Goal: Entertainment & Leisure: Browse casually

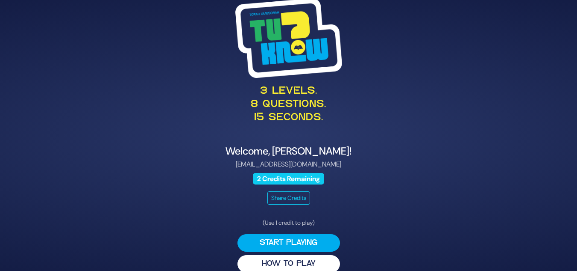
scroll to position [12, 0]
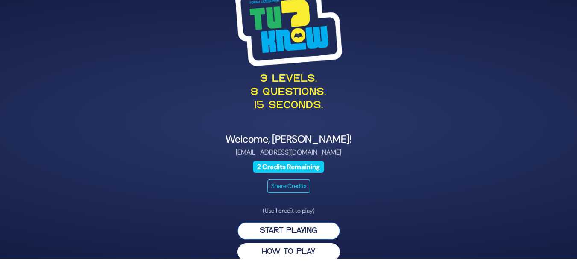
click at [282, 229] on button "Start Playing" at bounding box center [289, 231] width 103 height 18
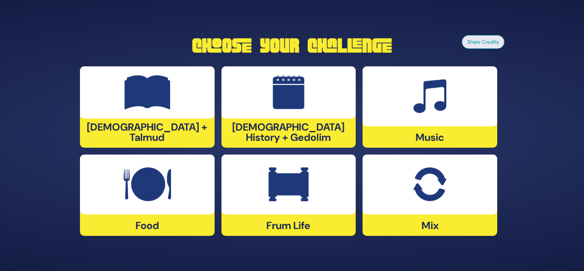
click at [253, 128] on div "Jewish History + Gedolim" at bounding box center [288, 106] width 135 height 81
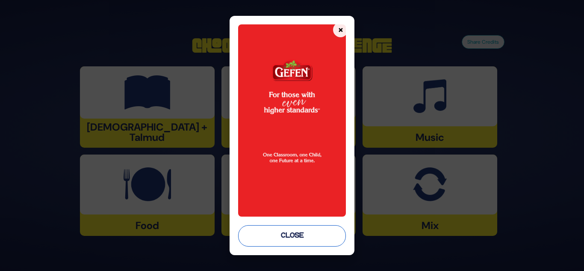
click at [285, 237] on button "Close" at bounding box center [292, 235] width 108 height 21
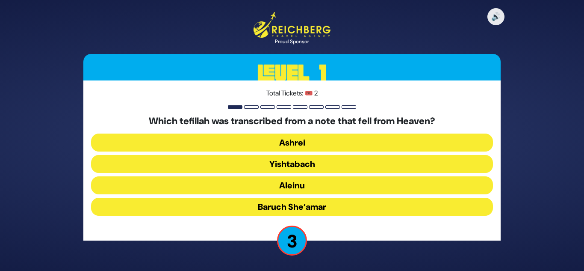
click at [294, 206] on button "Baruch She’amar" at bounding box center [292, 206] width 402 height 18
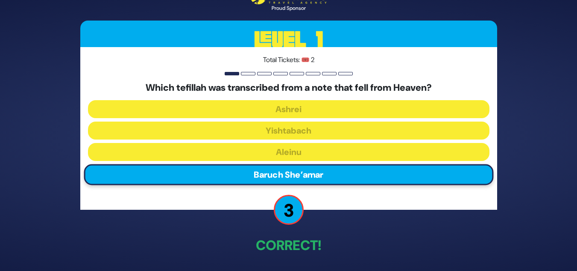
scroll to position [32, 0]
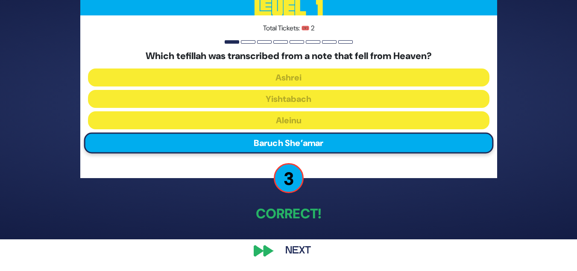
click at [294, 253] on button "Next" at bounding box center [298, 251] width 50 height 20
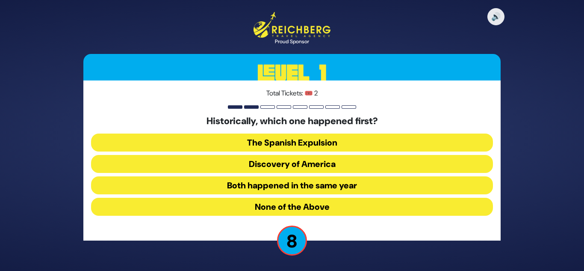
click at [267, 186] on button "Both happened in the same year" at bounding box center [292, 185] width 402 height 18
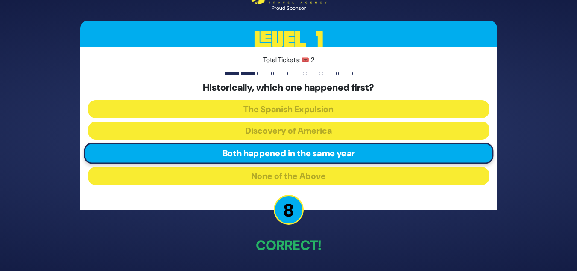
scroll to position [32, 0]
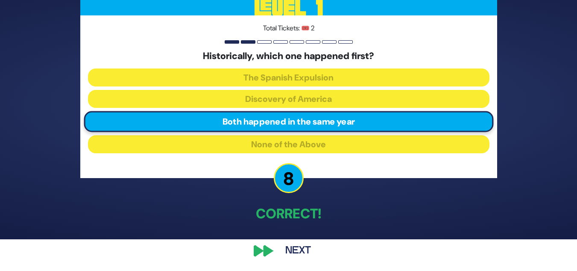
click at [300, 254] on button "Next" at bounding box center [298, 251] width 50 height 20
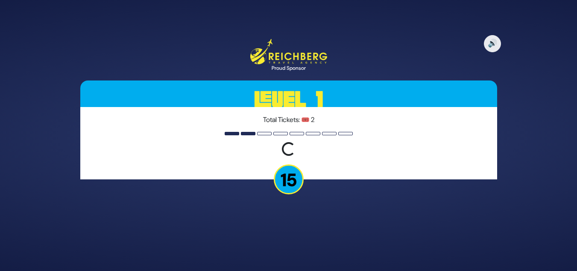
scroll to position [0, 0]
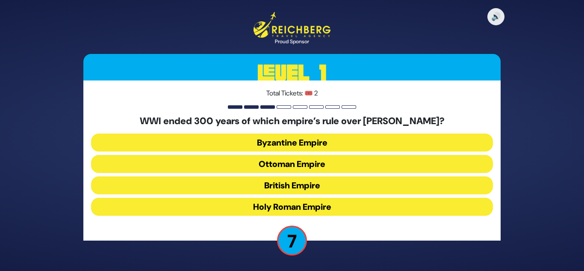
click at [285, 164] on button "Ottoman Empire" at bounding box center [292, 164] width 402 height 18
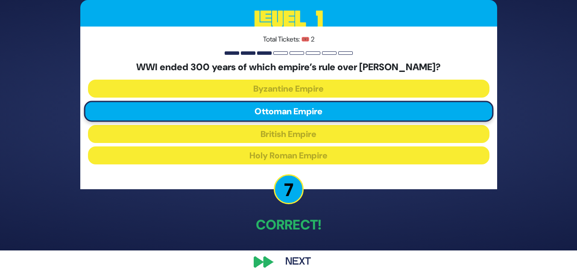
scroll to position [32, 0]
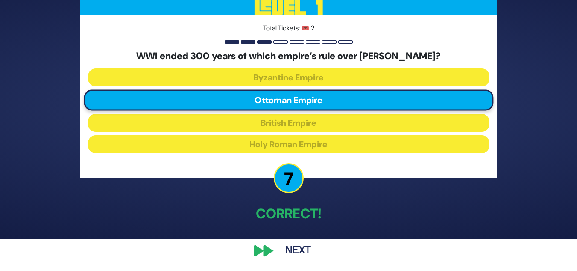
click at [300, 248] on button "Next" at bounding box center [298, 251] width 50 height 20
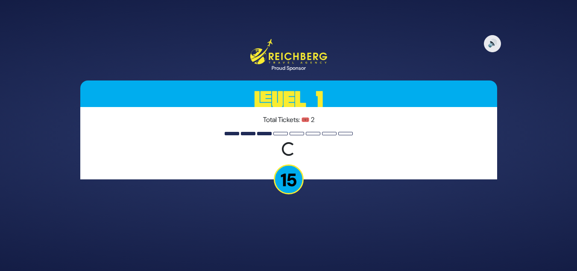
scroll to position [0, 0]
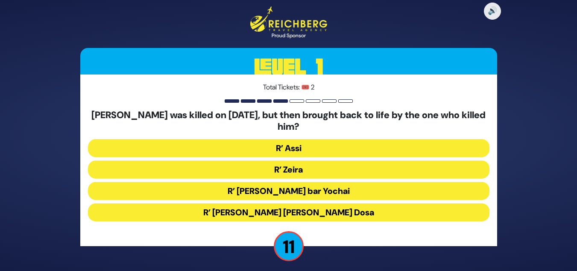
click at [289, 170] on button "R’ Zeira" at bounding box center [289, 169] width 402 height 18
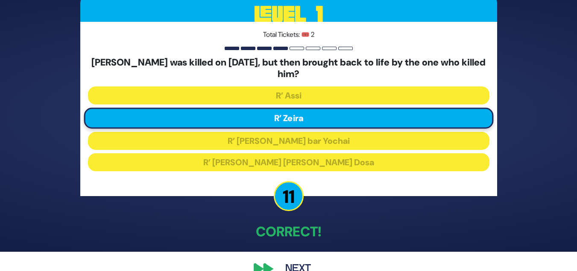
scroll to position [37, 0]
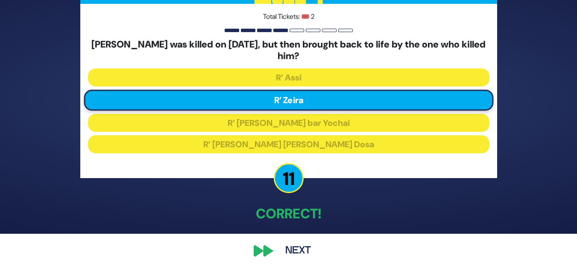
click at [303, 247] on button "Next" at bounding box center [298, 251] width 50 height 20
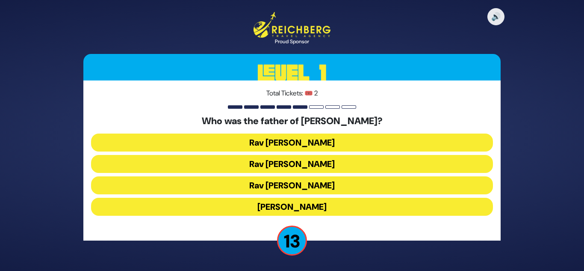
click at [283, 204] on button "Rav Yitzchok Hutner" at bounding box center [292, 206] width 402 height 18
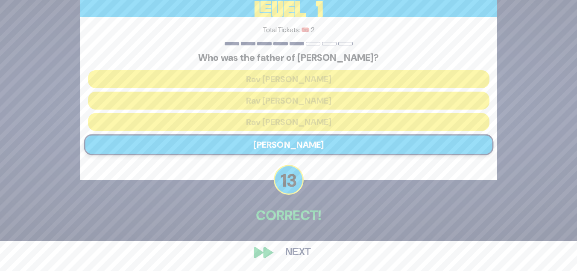
scroll to position [32, 0]
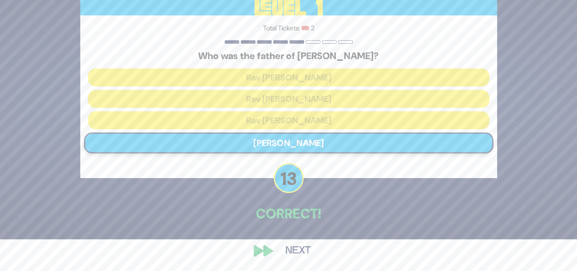
click at [291, 247] on button "Next" at bounding box center [298, 251] width 50 height 20
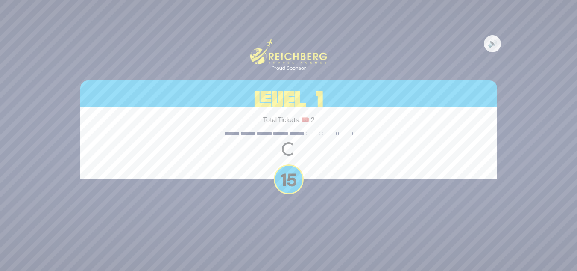
scroll to position [0, 0]
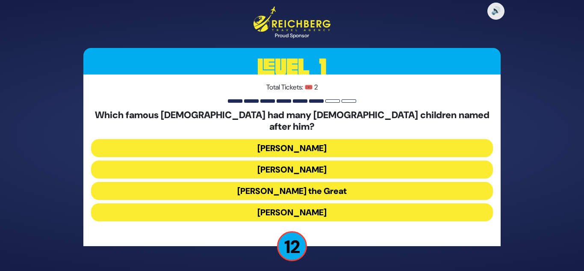
click at [272, 185] on button "Alexander the Great" at bounding box center [292, 191] width 402 height 18
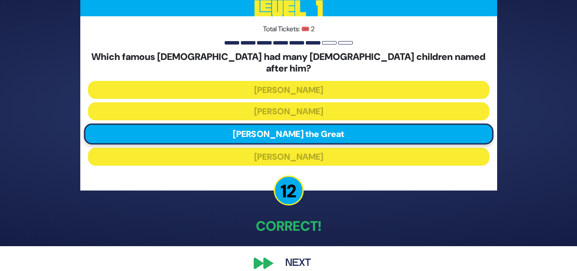
scroll to position [32, 0]
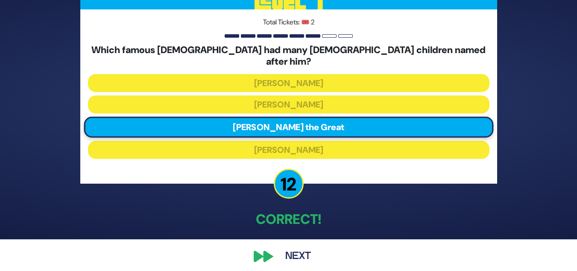
click at [297, 251] on button "Next" at bounding box center [298, 256] width 50 height 20
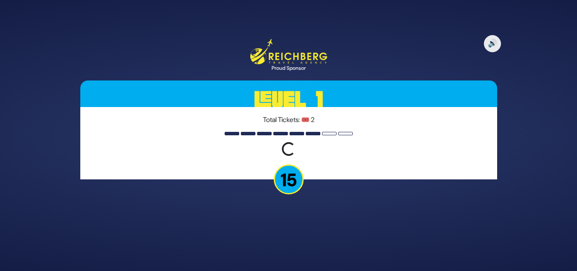
scroll to position [0, 0]
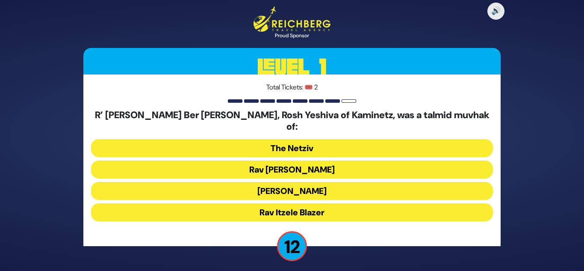
click at [282, 163] on button "Rav Chaim Soloveitchik" at bounding box center [292, 169] width 402 height 18
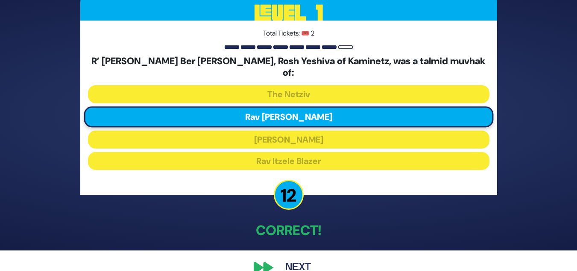
scroll to position [32, 0]
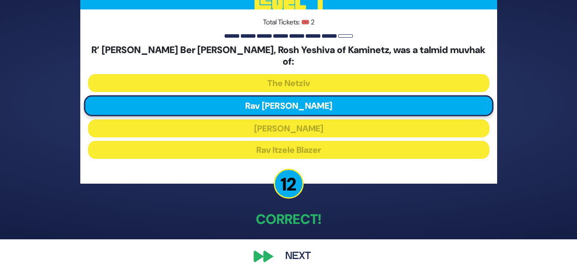
click at [296, 252] on button "Next" at bounding box center [298, 256] width 50 height 20
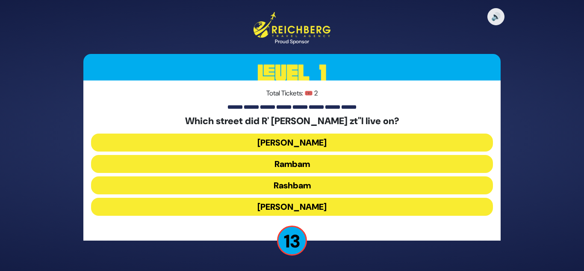
click at [293, 185] on button "Rashbam" at bounding box center [292, 185] width 402 height 18
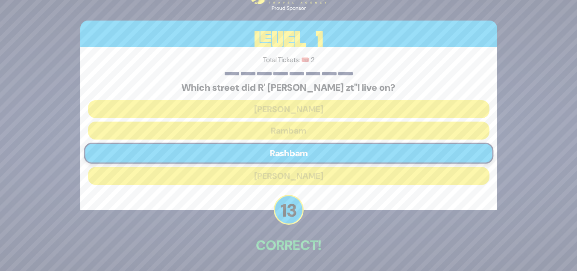
scroll to position [32, 0]
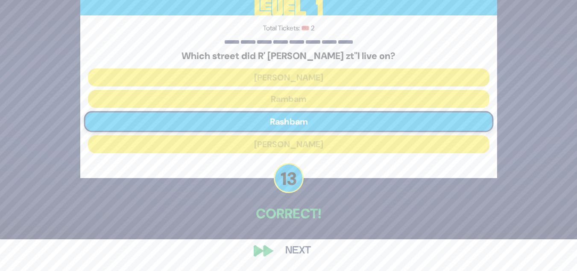
click at [299, 248] on button "Next" at bounding box center [298, 251] width 50 height 20
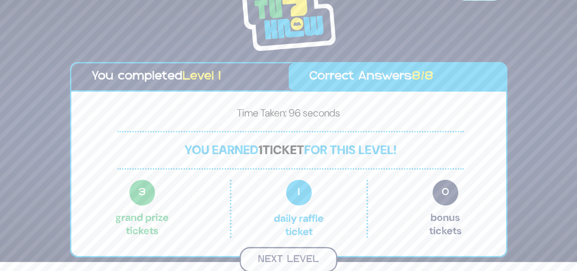
scroll to position [8, 0]
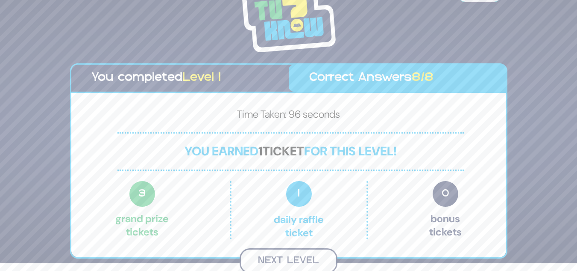
click at [294, 259] on button "Next Level" at bounding box center [289, 260] width 98 height 25
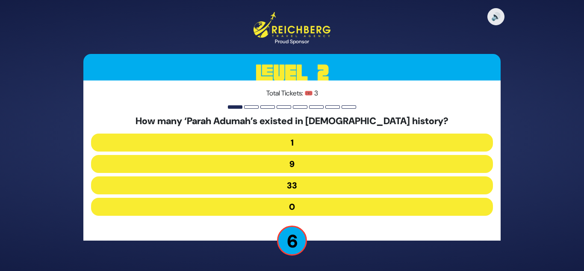
click at [293, 139] on button "1" at bounding box center [292, 142] width 402 height 18
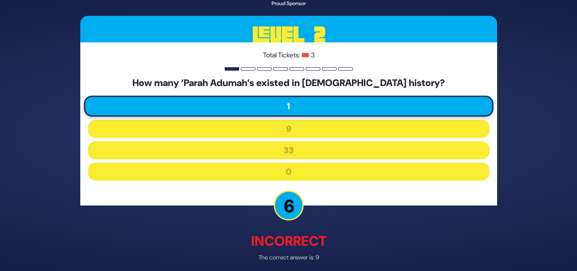
scroll to position [36, 0]
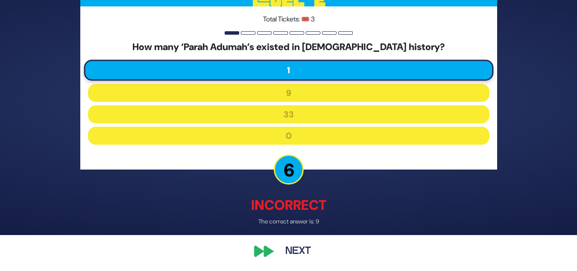
click at [303, 249] on button "Next" at bounding box center [298, 251] width 50 height 20
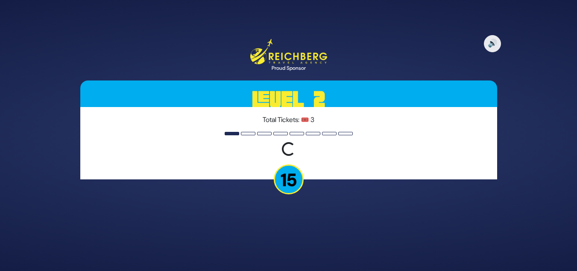
scroll to position [0, 0]
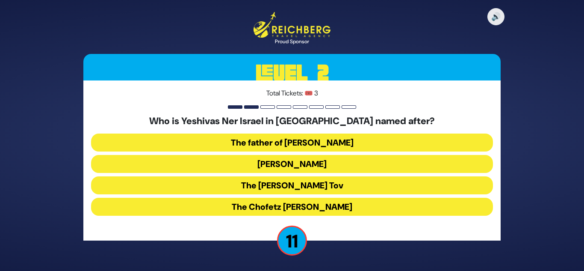
click at [286, 165] on button "Rav Yisroel Salanter" at bounding box center [292, 164] width 402 height 18
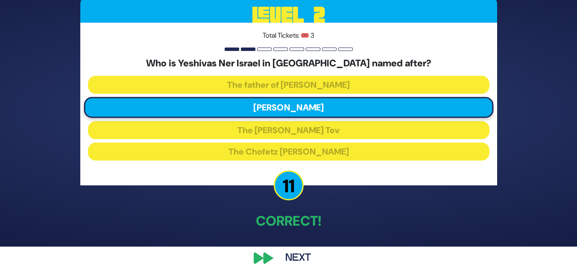
scroll to position [32, 0]
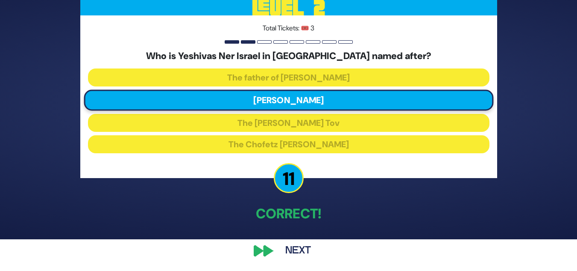
click at [297, 251] on button "Next" at bounding box center [298, 251] width 50 height 20
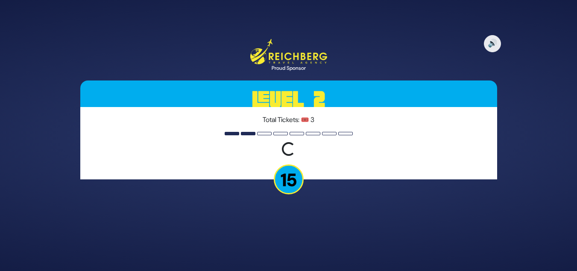
scroll to position [0, 0]
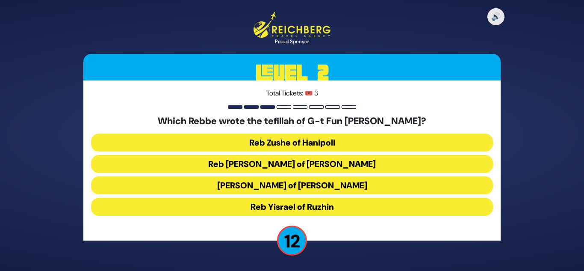
click at [330, 160] on button "Reb Levi Yitzchok of Berditchev" at bounding box center [292, 164] width 402 height 18
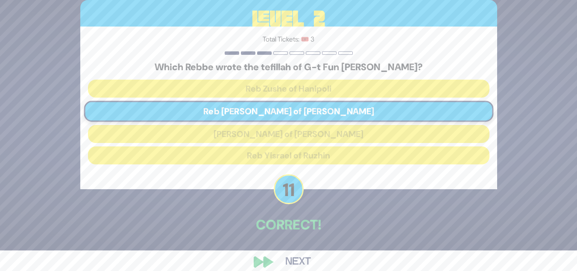
scroll to position [32, 0]
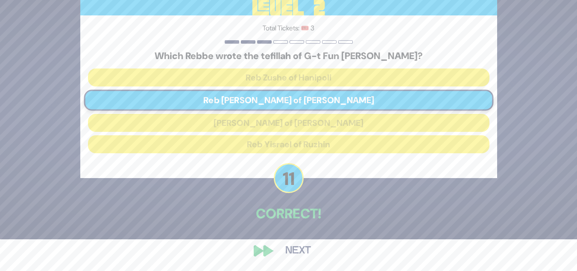
click at [297, 248] on button "Next" at bounding box center [298, 251] width 50 height 20
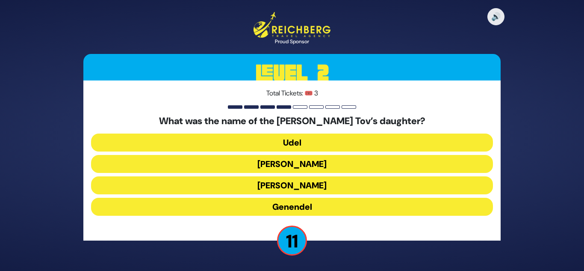
click at [285, 140] on button "Udel" at bounding box center [292, 142] width 402 height 18
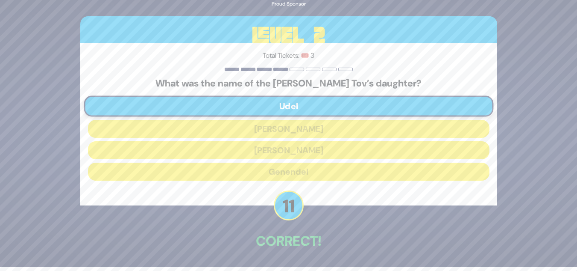
scroll to position [32, 0]
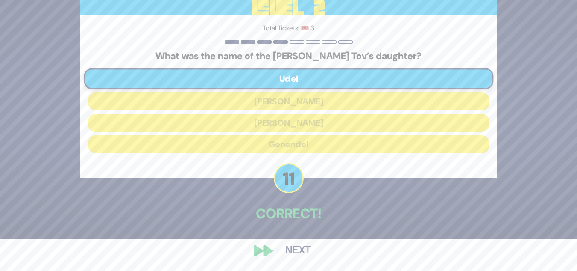
click at [299, 249] on button "Next" at bounding box center [298, 251] width 50 height 20
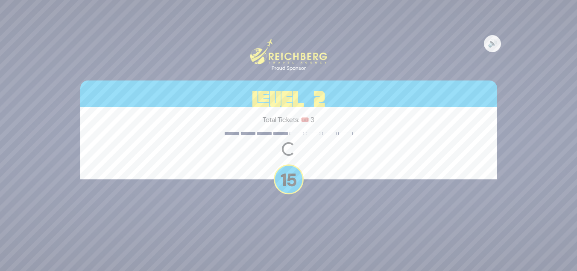
scroll to position [0, 0]
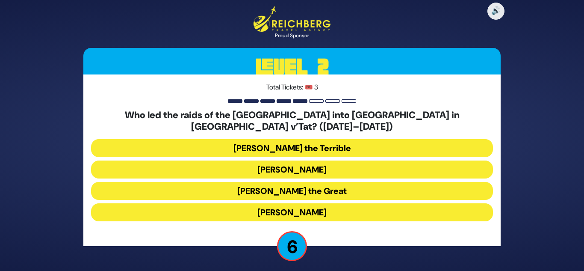
click at [282, 141] on button "Ivan the Terrible" at bounding box center [292, 148] width 402 height 18
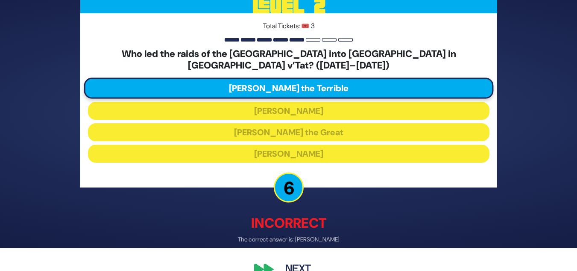
scroll to position [36, 0]
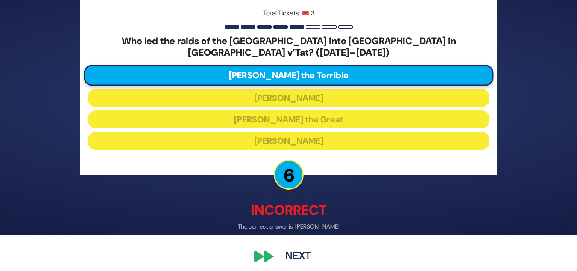
click at [293, 247] on button "Next" at bounding box center [298, 257] width 50 height 20
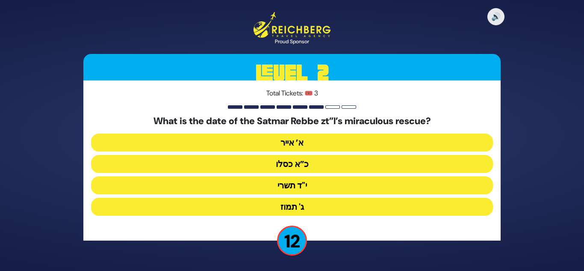
click at [283, 160] on button "כ”א כסלו" at bounding box center [292, 164] width 402 height 18
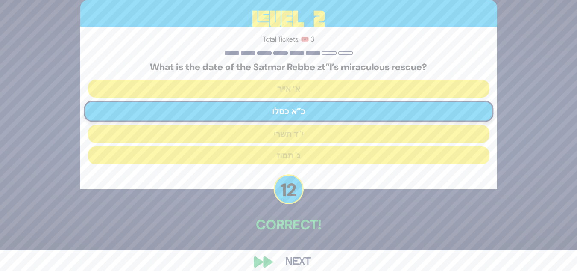
scroll to position [32, 0]
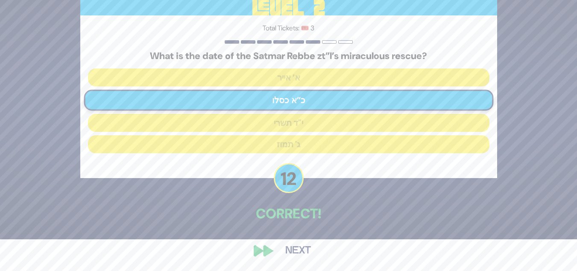
click at [300, 250] on button "Next" at bounding box center [298, 251] width 50 height 20
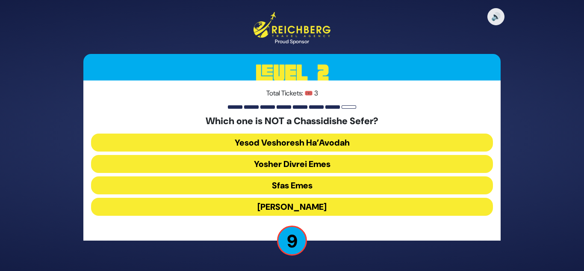
click at [266, 144] on button "Yesod Veshoresh Ha’Avodah" at bounding box center [292, 142] width 402 height 18
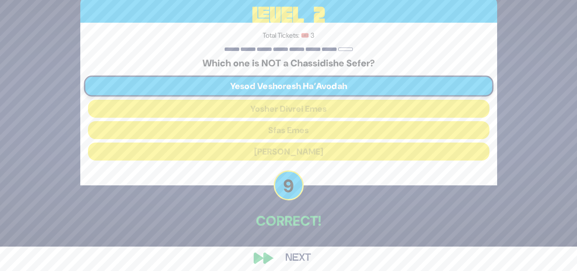
scroll to position [32, 0]
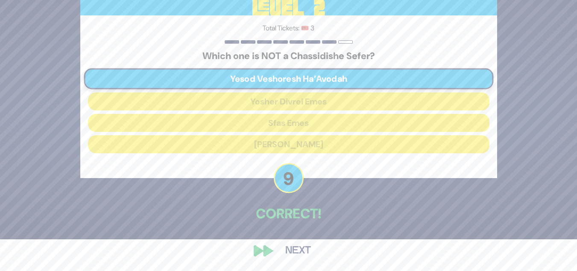
click at [300, 248] on button "Next" at bounding box center [298, 251] width 50 height 20
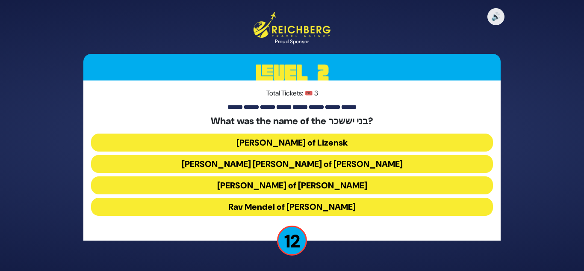
click at [265, 185] on button "Rav Tzvi Elimelech of Dynov" at bounding box center [292, 185] width 402 height 18
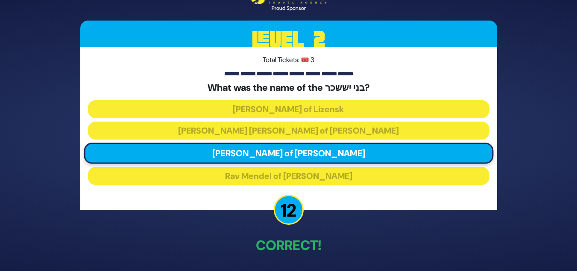
scroll to position [32, 0]
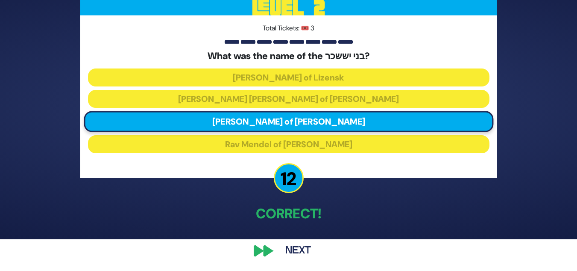
click at [302, 246] on button "Next" at bounding box center [298, 251] width 50 height 20
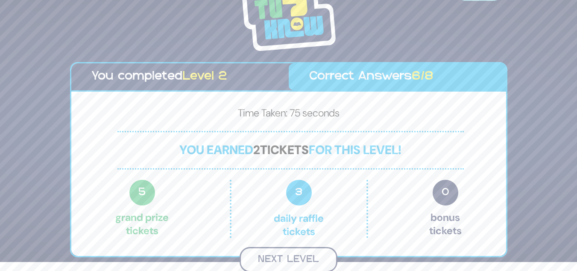
scroll to position [8, 0]
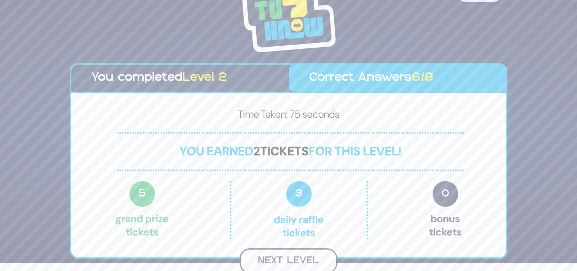
click at [308, 258] on button "Next Level" at bounding box center [289, 260] width 98 height 25
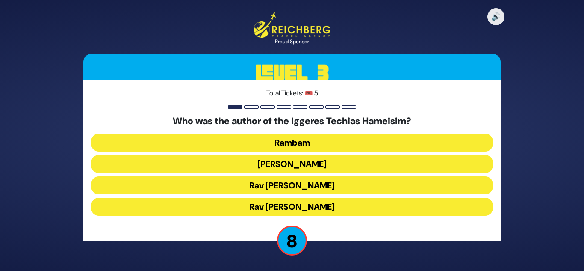
click at [291, 187] on button "Rav Moshe Chaim Luzzatto" at bounding box center [292, 185] width 402 height 18
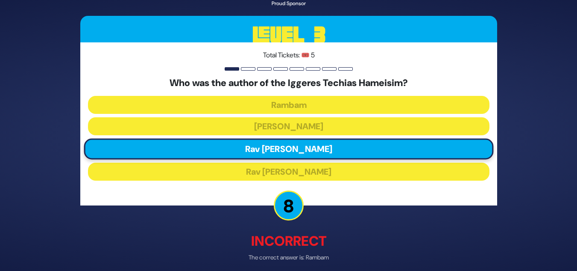
scroll to position [36, 0]
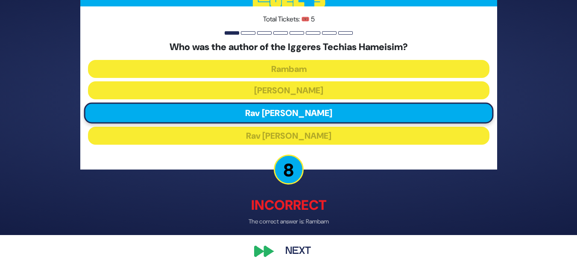
click at [300, 245] on button "Next" at bounding box center [298, 251] width 50 height 20
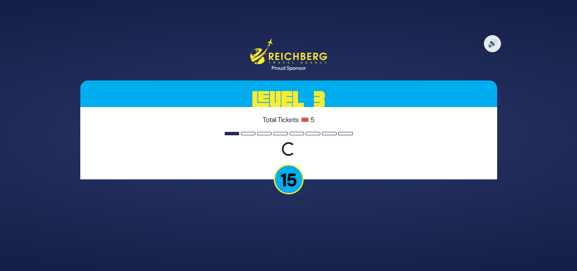
scroll to position [0, 0]
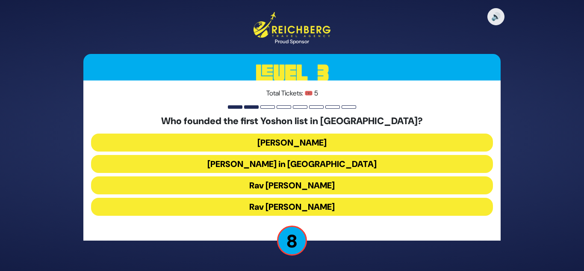
click at [271, 182] on button "Rav Nochum Zev Herman" at bounding box center [292, 185] width 402 height 18
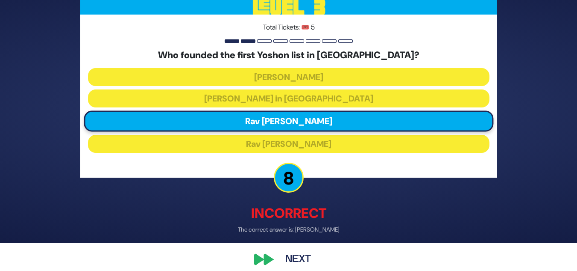
scroll to position [36, 0]
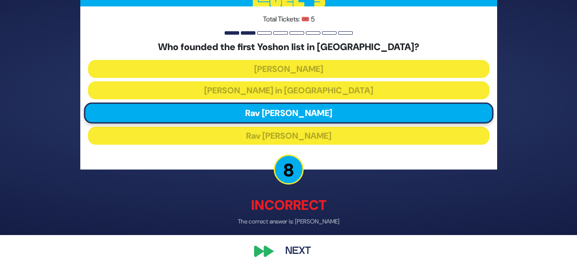
click at [306, 246] on button "Next" at bounding box center [298, 251] width 50 height 20
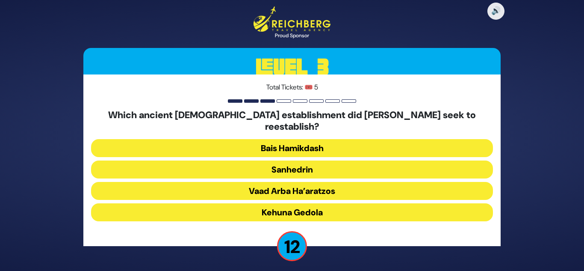
click at [277, 163] on button "Sanhedrin" at bounding box center [292, 169] width 402 height 18
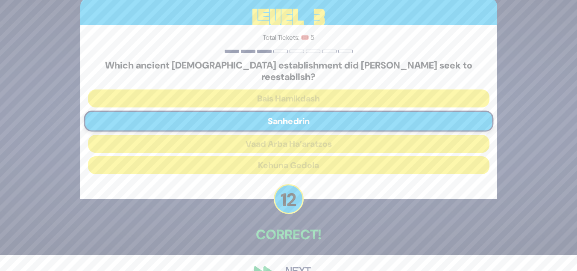
scroll to position [32, 0]
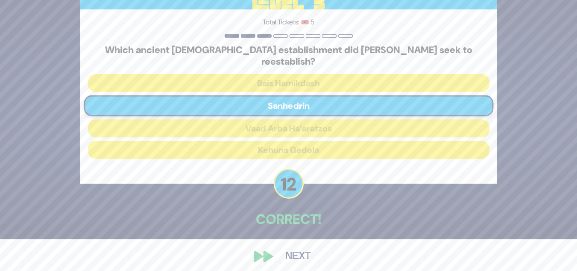
click at [305, 246] on button "Next" at bounding box center [298, 256] width 50 height 20
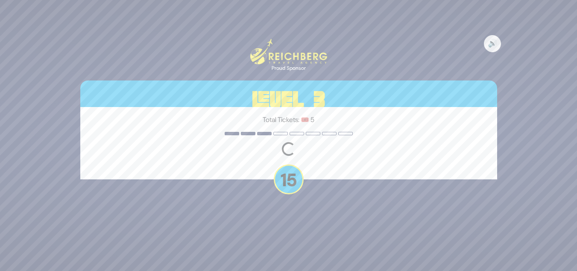
scroll to position [0, 0]
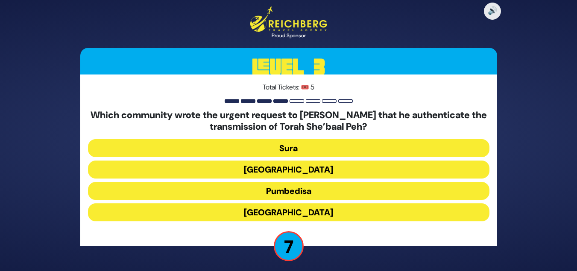
click at [293, 210] on button "Alexandria" at bounding box center [289, 212] width 402 height 18
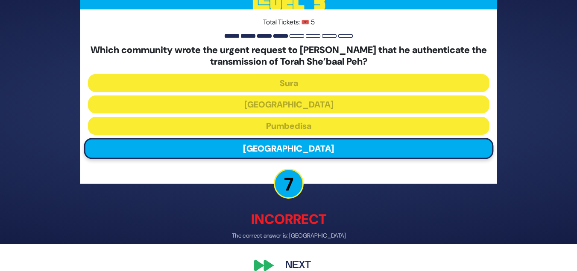
scroll to position [42, 0]
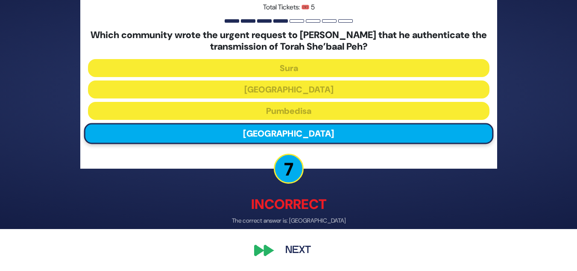
click at [294, 242] on button "Next" at bounding box center [298, 251] width 50 height 20
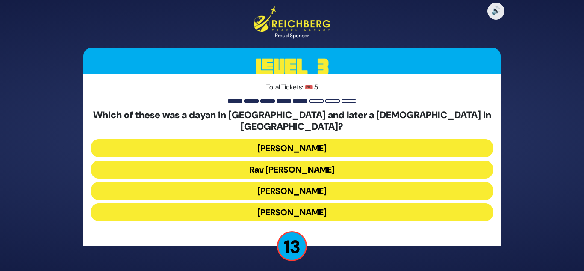
click at [290, 140] on button "Rav Yisroel Zev Gustman" at bounding box center [292, 148] width 402 height 18
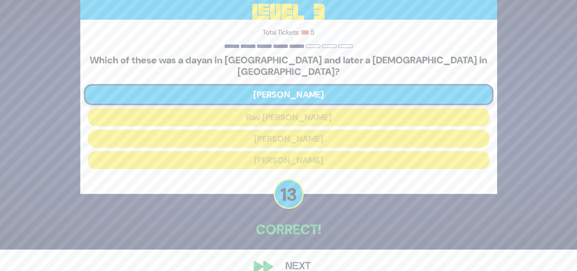
scroll to position [32, 0]
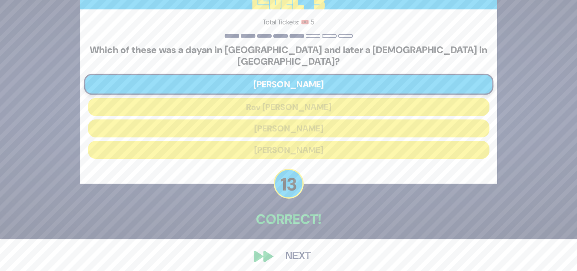
click at [301, 247] on button "Next" at bounding box center [298, 256] width 50 height 20
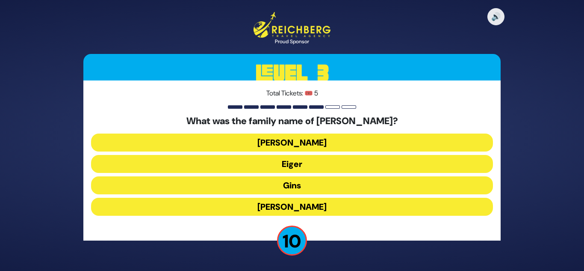
click at [290, 184] on button "Gins" at bounding box center [292, 185] width 402 height 18
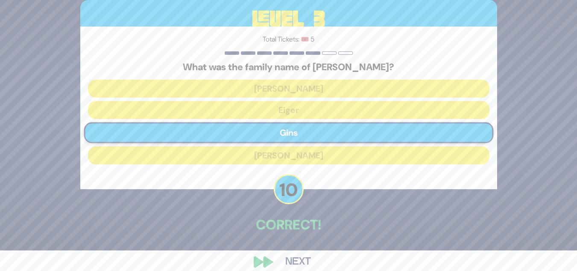
scroll to position [32, 0]
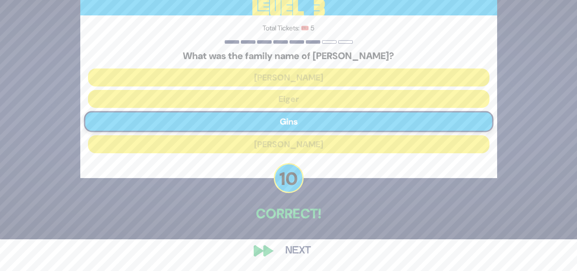
click at [297, 249] on button "Next" at bounding box center [298, 251] width 50 height 20
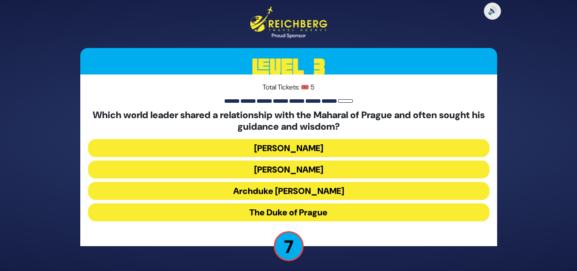
click at [304, 191] on button "Archduke Franz Ferdinand" at bounding box center [289, 191] width 402 height 18
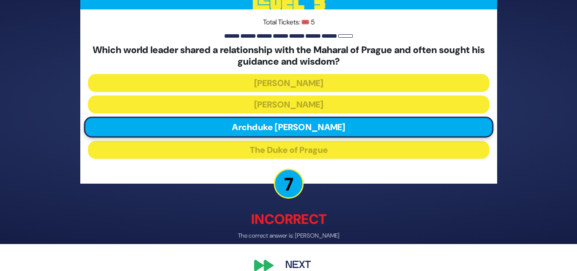
scroll to position [42, 0]
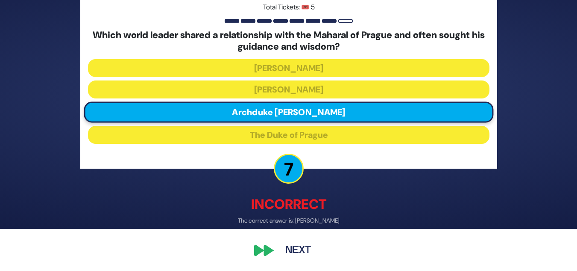
click at [305, 249] on button "Next" at bounding box center [298, 251] width 50 height 20
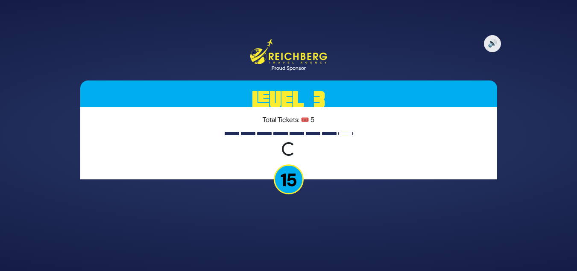
scroll to position [0, 0]
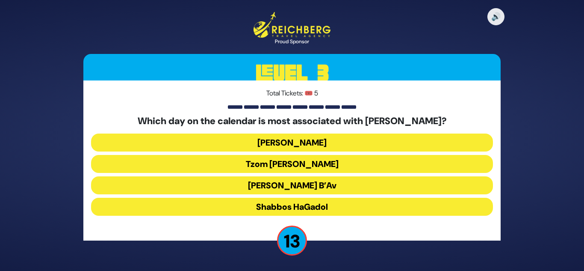
click at [294, 187] on button "Tisha B’Av" at bounding box center [292, 185] width 402 height 18
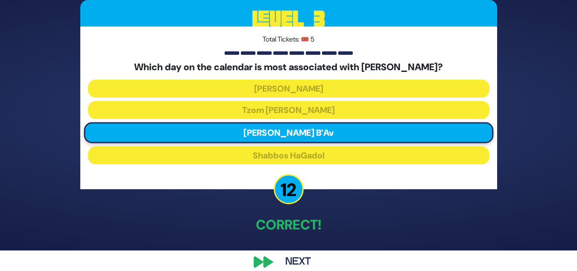
scroll to position [32, 0]
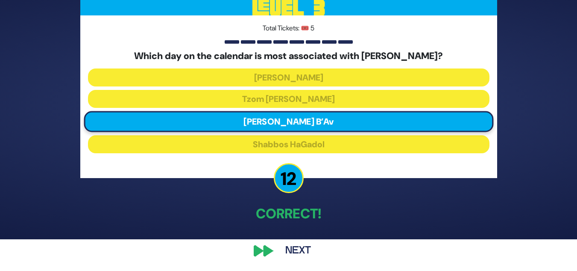
click at [304, 247] on button "Next" at bounding box center [298, 251] width 50 height 20
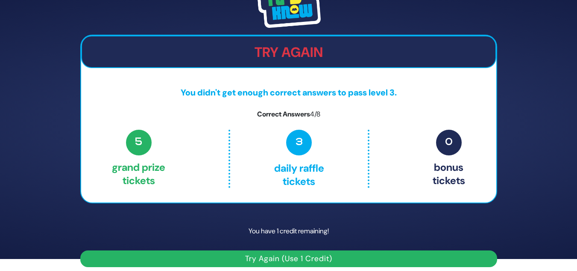
scroll to position [18, 0]
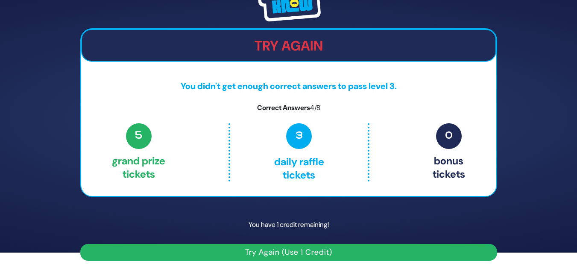
click at [305, 251] on button "Try Again (Use 1 Credit)" at bounding box center [288, 252] width 417 height 17
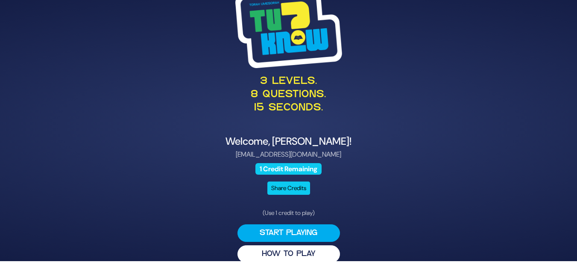
scroll to position [12, 0]
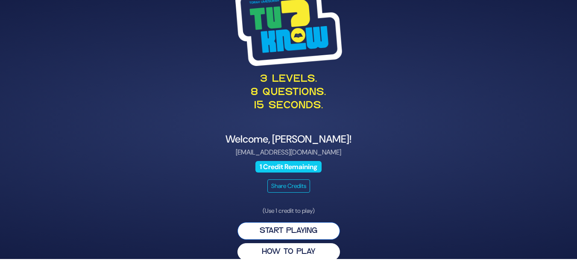
click at [290, 226] on button "Start Playing" at bounding box center [289, 231] width 103 height 18
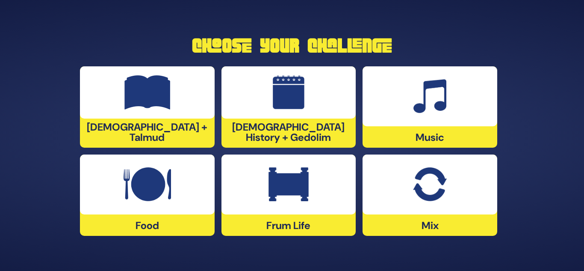
click at [193, 118] on div at bounding box center [147, 92] width 135 height 52
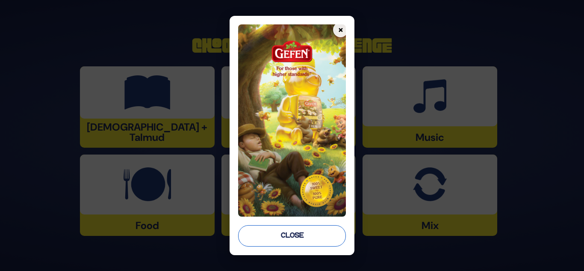
click at [295, 237] on button "Close" at bounding box center [292, 235] width 108 height 21
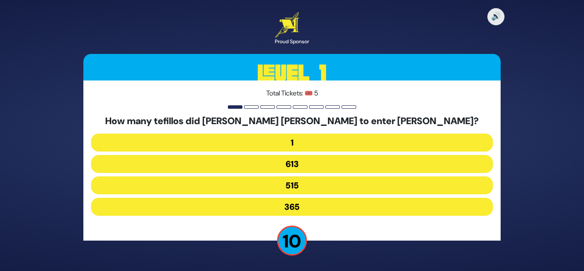
click at [275, 185] on button "515" at bounding box center [292, 185] width 402 height 18
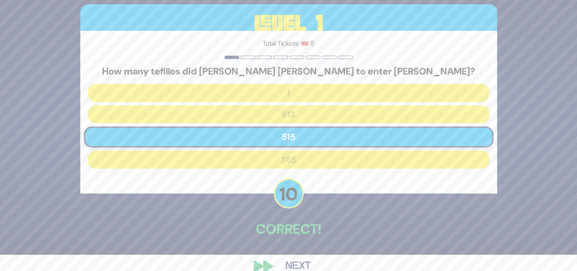
scroll to position [32, 0]
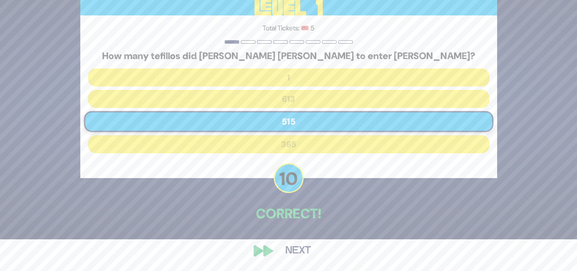
click at [298, 249] on button "Next" at bounding box center [298, 251] width 50 height 20
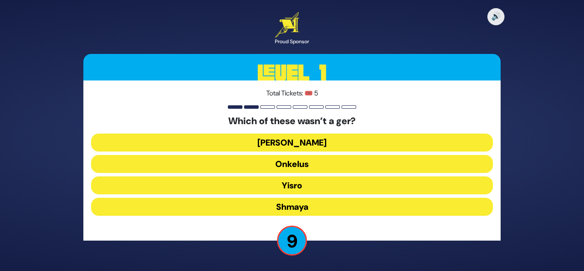
click at [301, 141] on button "Ovadia" at bounding box center [292, 142] width 402 height 18
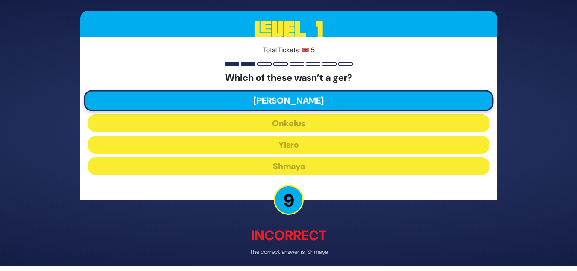
scroll to position [36, 0]
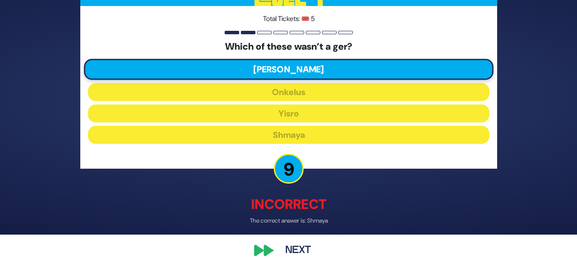
click at [295, 247] on button "Next" at bounding box center [298, 251] width 50 height 20
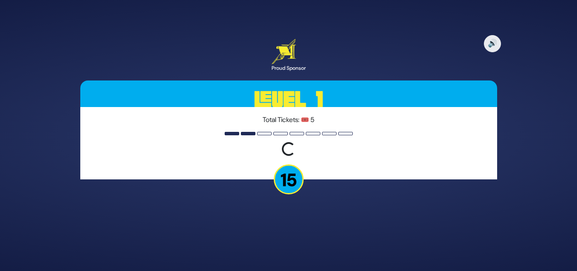
scroll to position [0, 0]
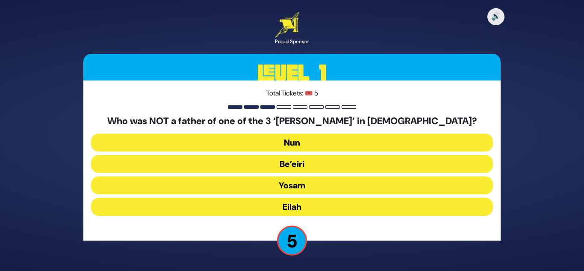
click at [297, 185] on button "Yosam" at bounding box center [292, 185] width 402 height 18
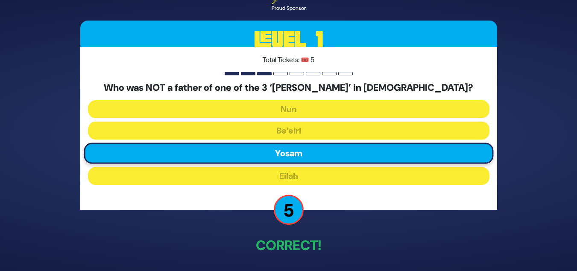
scroll to position [32, 0]
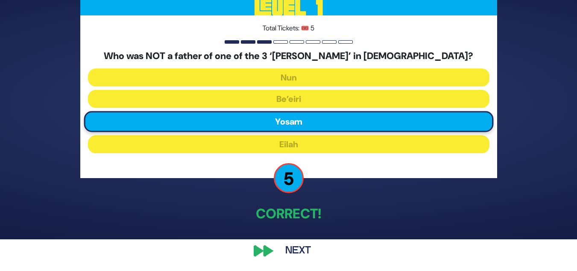
click at [299, 244] on button "Next" at bounding box center [298, 251] width 50 height 20
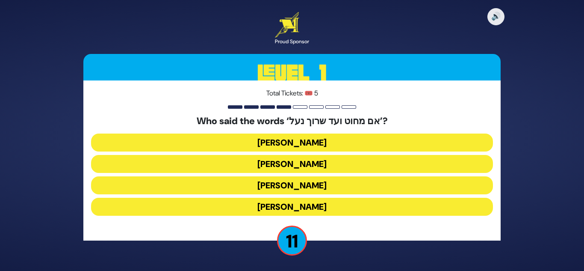
click at [280, 185] on button "Avraham Avinu" at bounding box center [292, 185] width 402 height 18
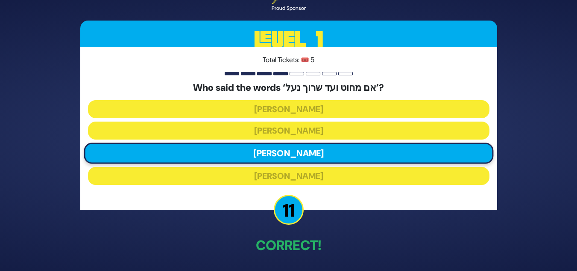
scroll to position [32, 0]
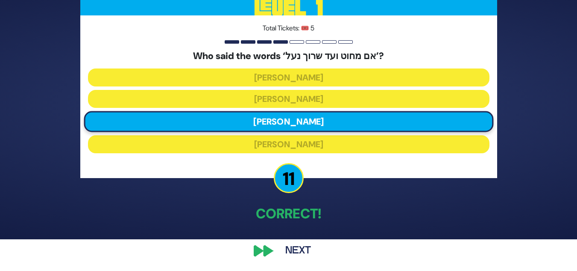
click at [294, 253] on button "Next" at bounding box center [298, 251] width 50 height 20
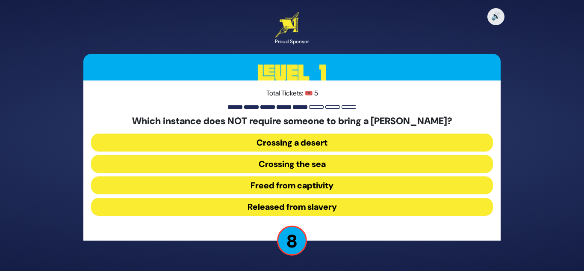
click at [286, 205] on button "Released from slavery" at bounding box center [292, 206] width 402 height 18
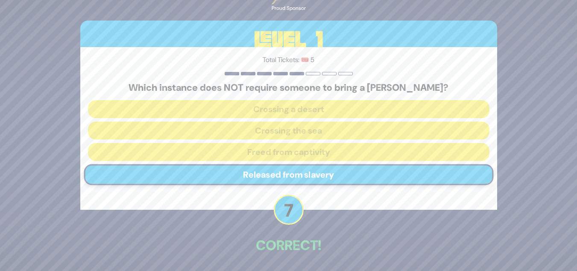
scroll to position [32, 0]
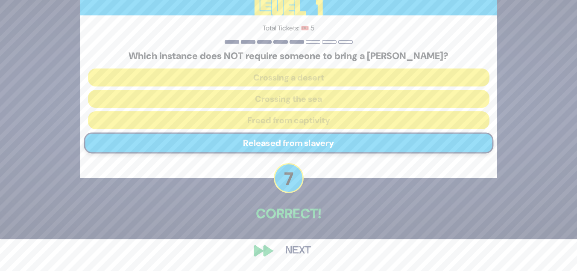
click at [297, 244] on button "Next" at bounding box center [298, 251] width 50 height 20
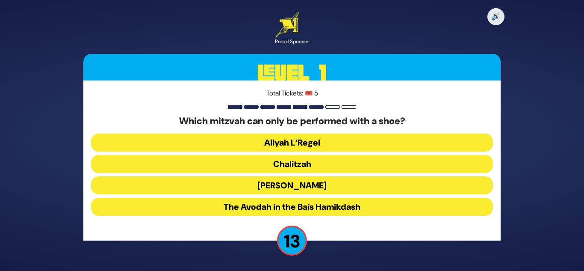
click at [290, 159] on button "Chalitzah" at bounding box center [292, 164] width 402 height 18
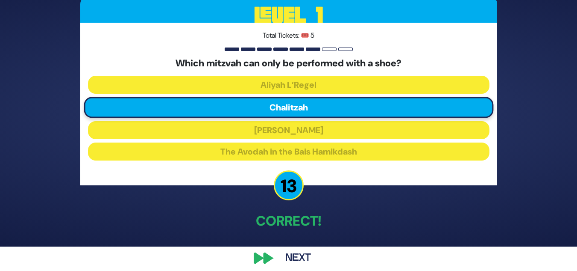
scroll to position [32, 0]
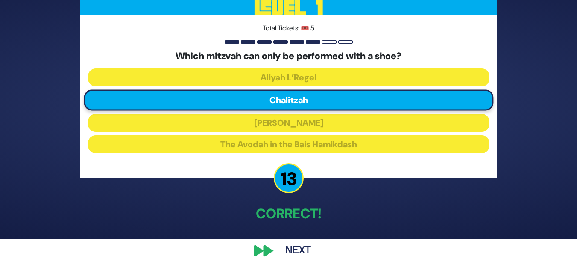
click at [302, 246] on button "Next" at bounding box center [298, 251] width 50 height 20
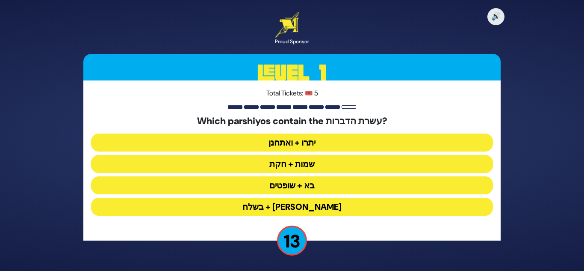
click at [278, 141] on button "יתרו + ואתחנן" at bounding box center [292, 142] width 402 height 18
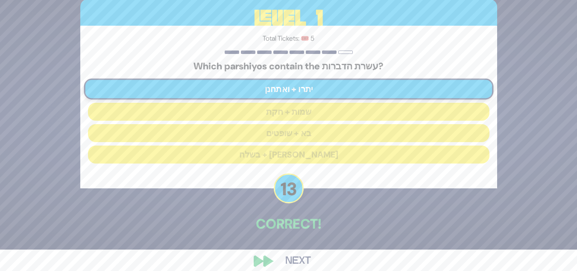
scroll to position [32, 0]
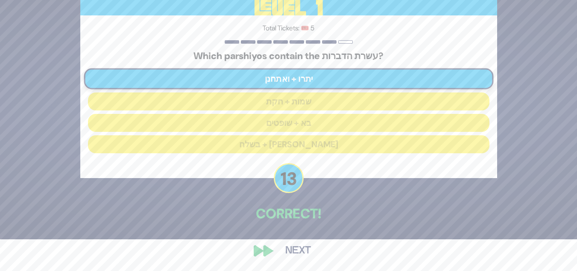
click at [293, 249] on button "Next" at bounding box center [298, 251] width 50 height 20
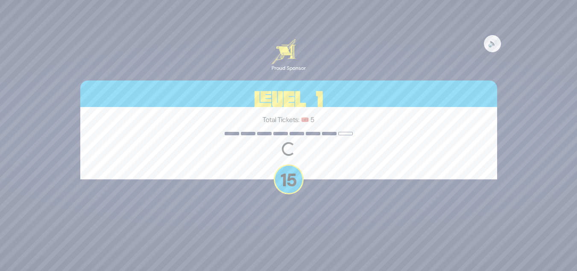
scroll to position [0, 0]
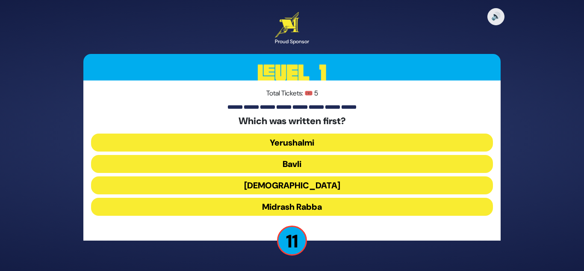
click at [277, 184] on button "Mishnah" at bounding box center [292, 185] width 402 height 18
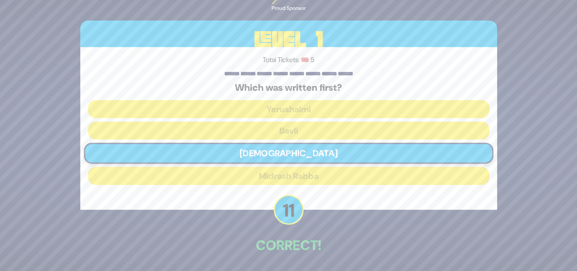
scroll to position [32, 0]
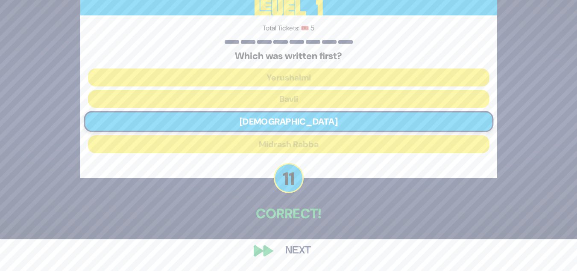
click at [297, 247] on button "Next" at bounding box center [298, 251] width 50 height 20
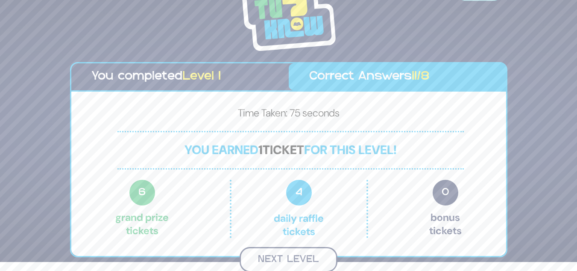
scroll to position [8, 0]
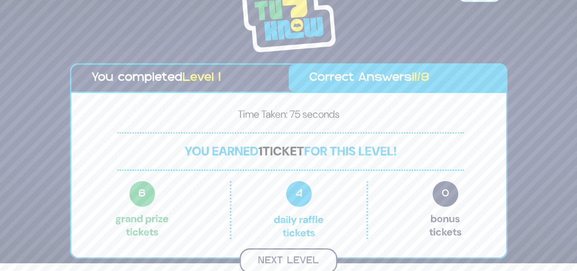
click at [288, 256] on button "Next Level" at bounding box center [289, 260] width 98 height 25
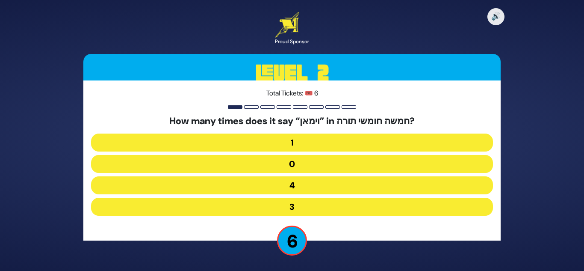
click at [295, 204] on button "3" at bounding box center [292, 206] width 402 height 18
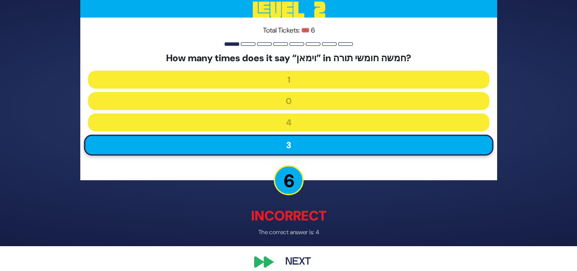
scroll to position [36, 0]
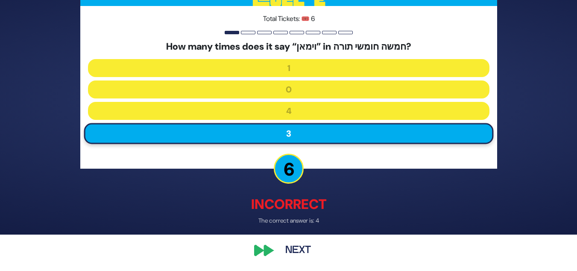
click at [302, 248] on button "Next" at bounding box center [298, 251] width 50 height 20
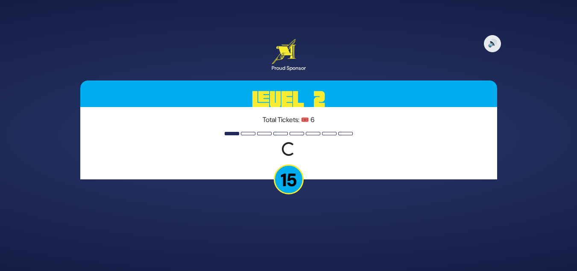
scroll to position [0, 0]
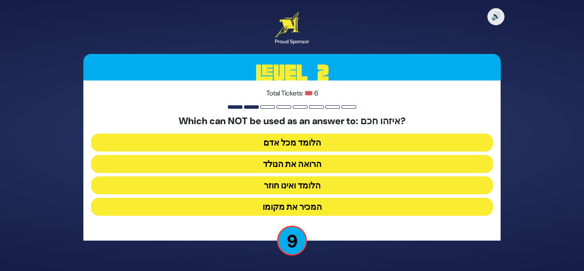
click at [273, 184] on button "הלומד ואינו חוזר" at bounding box center [292, 185] width 402 height 18
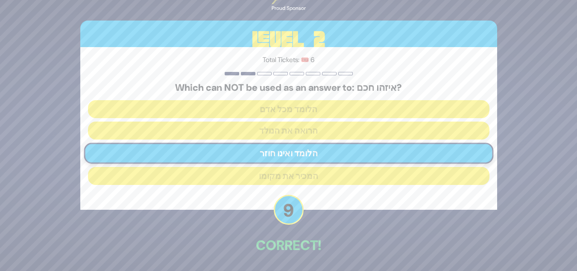
scroll to position [32, 0]
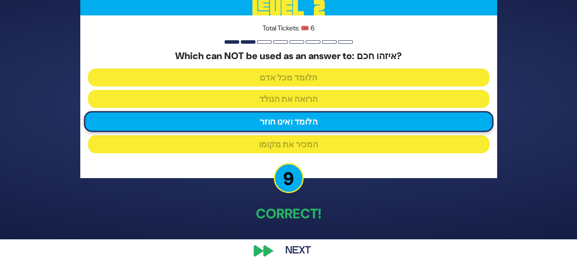
click at [296, 248] on button "Next" at bounding box center [298, 251] width 50 height 20
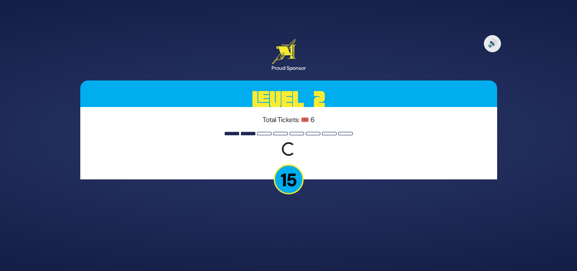
scroll to position [0, 0]
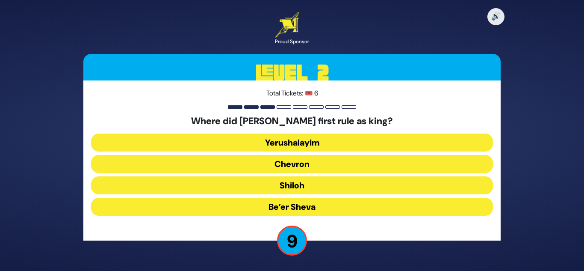
click at [282, 166] on button "Chevron" at bounding box center [292, 164] width 402 height 18
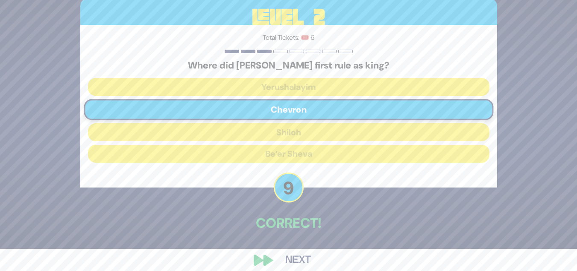
scroll to position [32, 0]
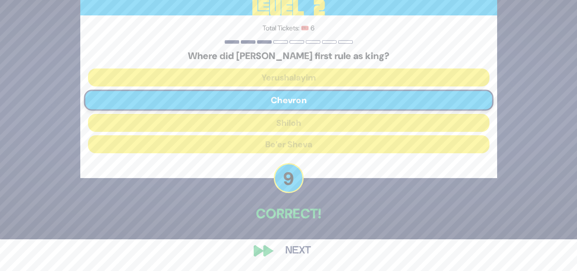
click at [306, 250] on button "Next" at bounding box center [298, 251] width 50 height 20
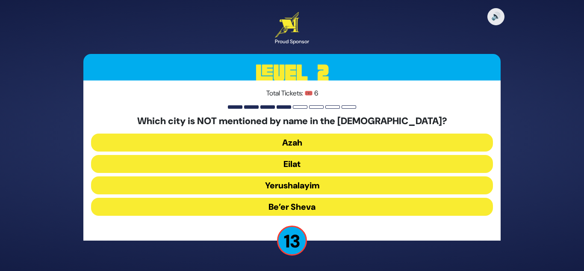
click at [277, 183] on button "Yerushalayim" at bounding box center [292, 185] width 402 height 18
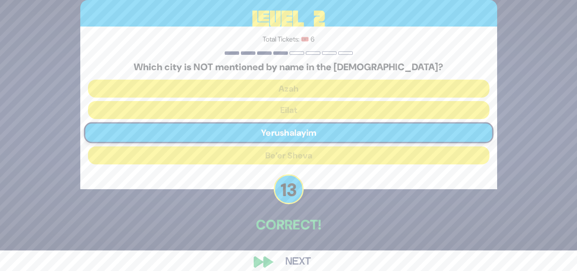
scroll to position [32, 0]
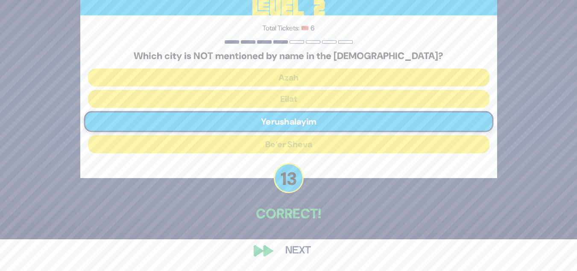
click at [298, 247] on button "Next" at bounding box center [298, 251] width 50 height 20
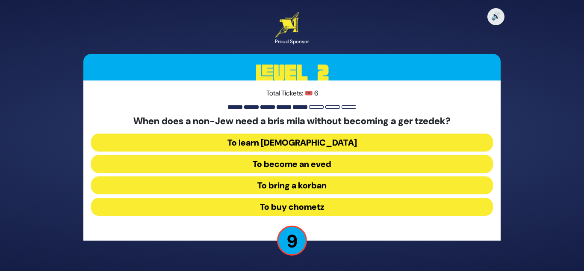
click at [274, 161] on button "To become an eved" at bounding box center [292, 164] width 402 height 18
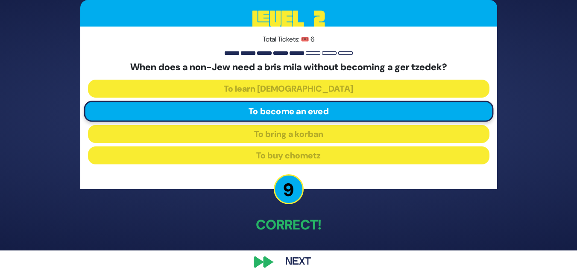
scroll to position [32, 0]
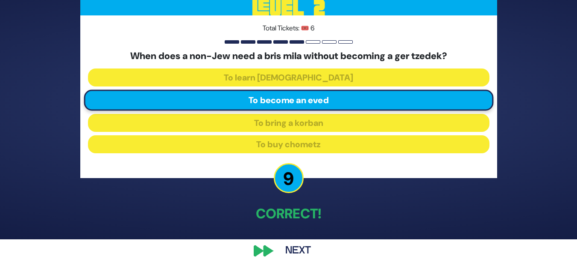
click at [296, 251] on button "Next" at bounding box center [298, 251] width 50 height 20
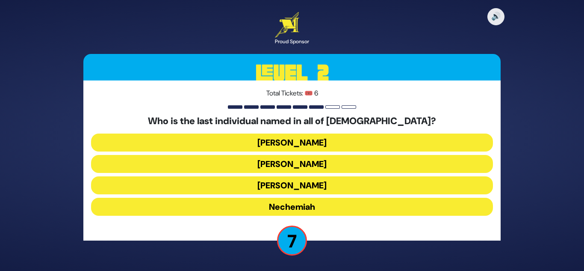
click at [288, 159] on button "Koresh" at bounding box center [292, 164] width 402 height 18
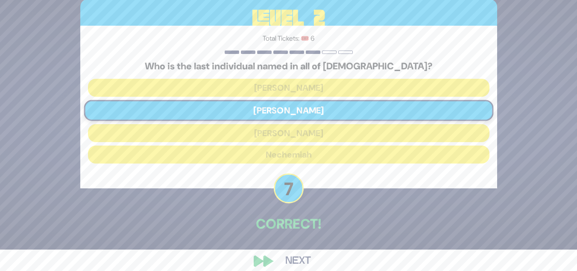
scroll to position [32, 0]
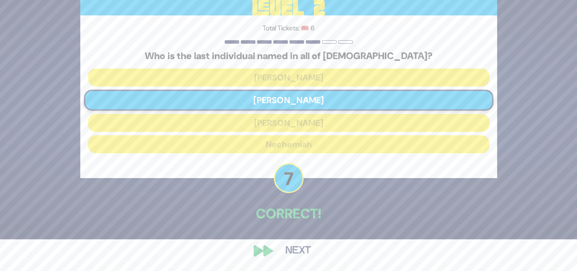
click at [304, 250] on button "Next" at bounding box center [298, 251] width 50 height 20
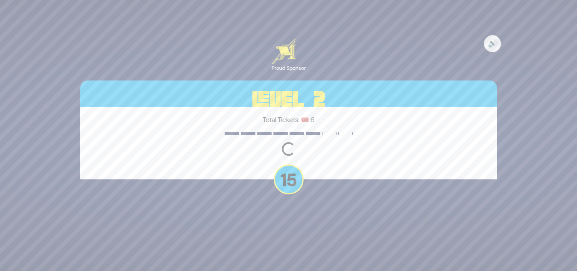
scroll to position [0, 0]
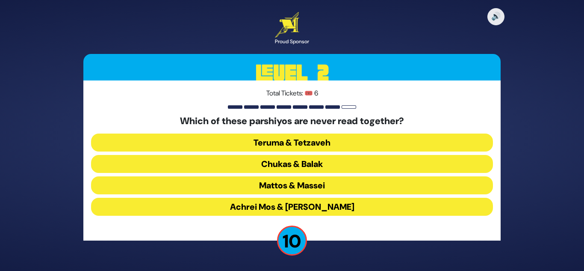
click at [271, 141] on button "Teruma & Tetzaveh" at bounding box center [292, 142] width 402 height 18
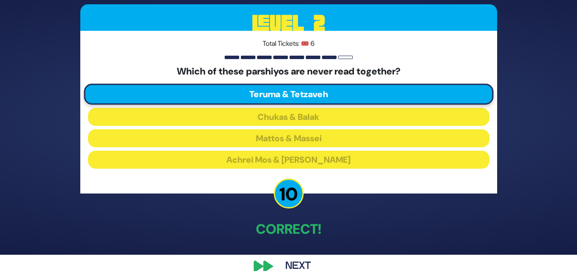
scroll to position [32, 0]
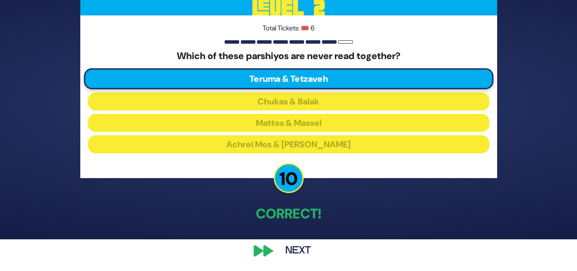
click at [296, 247] on button "Next" at bounding box center [298, 251] width 50 height 20
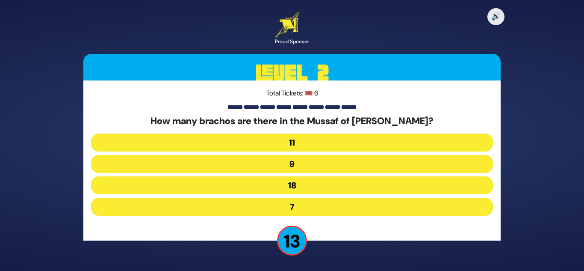
click at [284, 165] on button "9" at bounding box center [292, 164] width 402 height 18
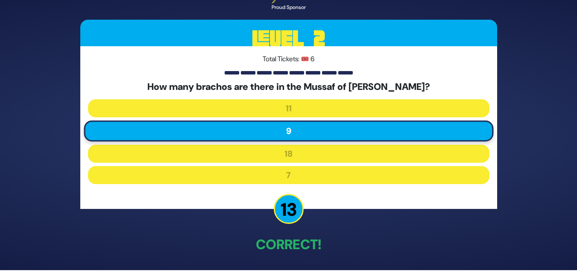
scroll to position [32, 0]
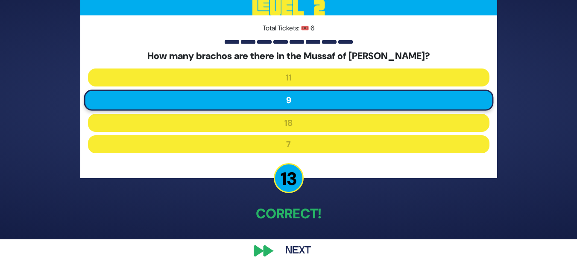
click at [295, 248] on button "Next" at bounding box center [298, 251] width 50 height 20
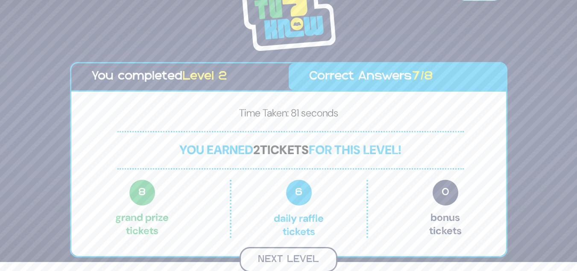
scroll to position [8, 0]
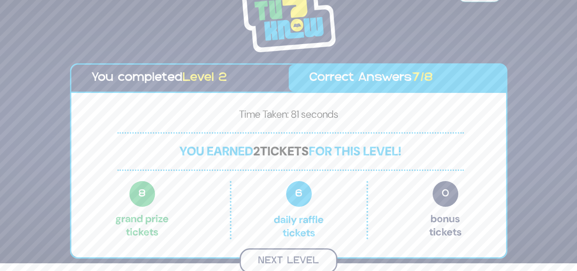
click at [293, 259] on button "Next Level" at bounding box center [289, 260] width 98 height 25
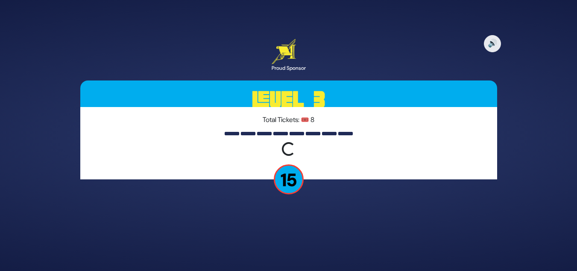
scroll to position [0, 0]
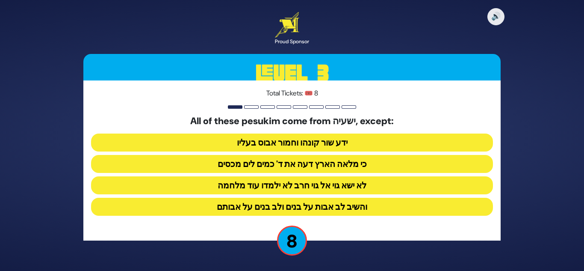
click at [241, 140] on button "ידע שור קונהו וחמור אבוס בעליו" at bounding box center [292, 142] width 402 height 18
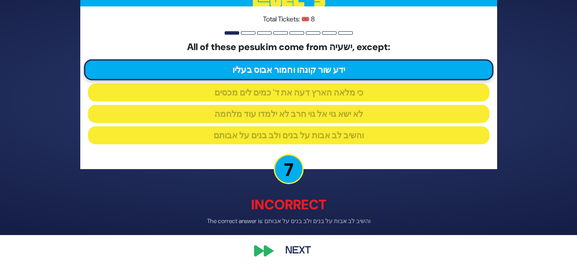
scroll to position [36, 0]
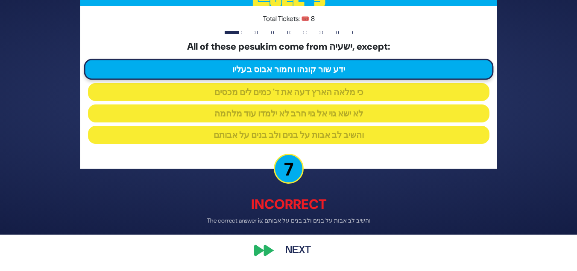
click at [291, 257] on button "Next" at bounding box center [298, 251] width 50 height 20
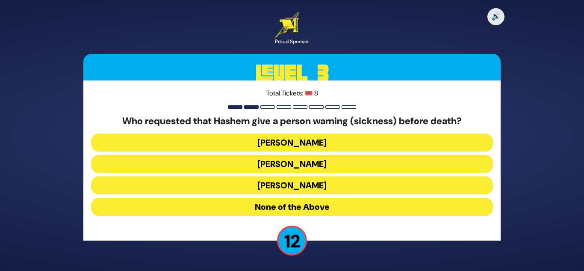
click at [266, 184] on button "Yaakov" at bounding box center [292, 185] width 402 height 18
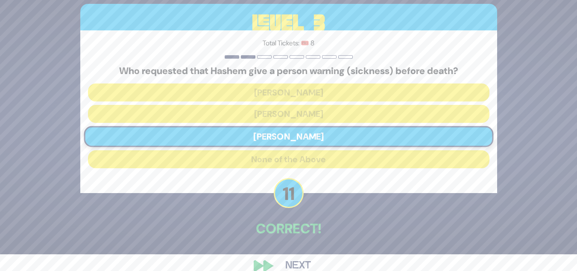
scroll to position [32, 0]
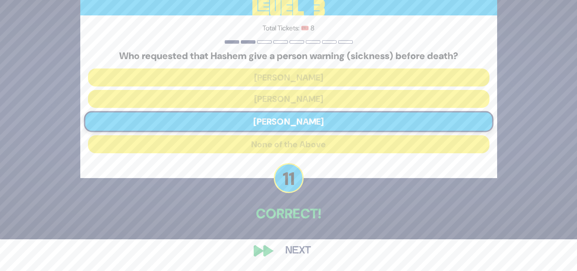
click at [302, 249] on button "Next" at bounding box center [298, 251] width 50 height 20
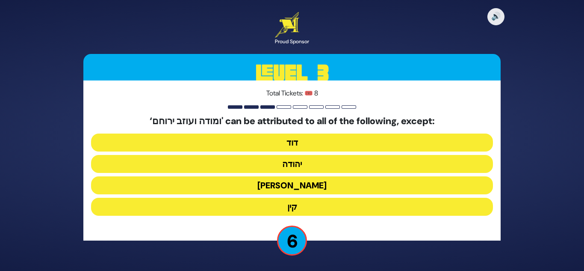
click at [300, 206] on button "קין" at bounding box center [292, 206] width 402 height 18
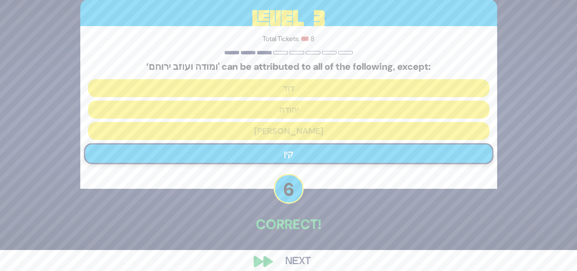
scroll to position [32, 0]
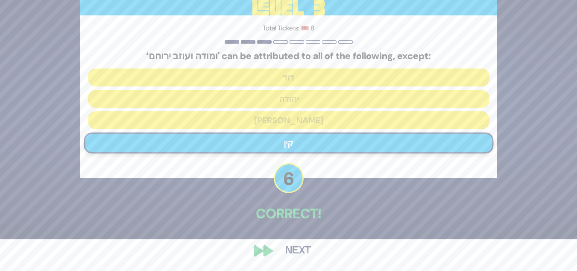
click at [300, 247] on button "Next" at bounding box center [298, 251] width 50 height 20
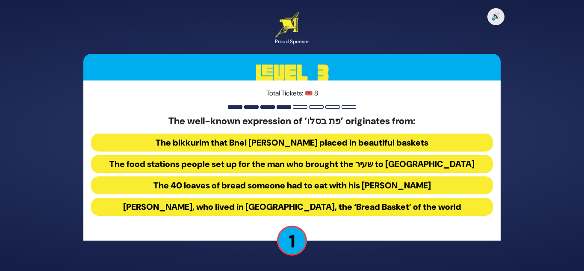
click at [261, 141] on button "The bikkurim that Bnei Yisroel placed in beautiful baskets" at bounding box center [292, 142] width 402 height 18
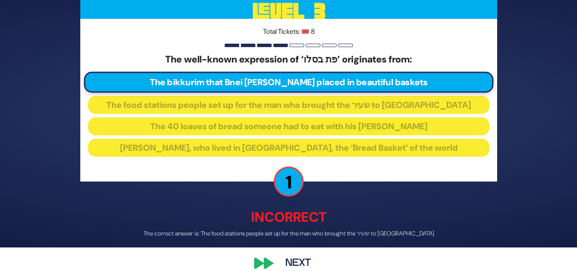
scroll to position [36, 0]
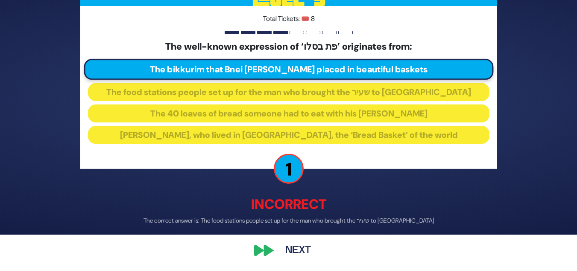
click at [300, 247] on button "Next" at bounding box center [298, 251] width 50 height 20
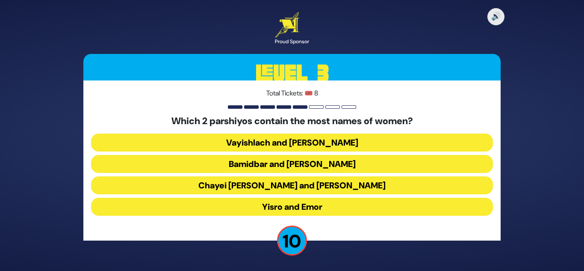
click at [258, 139] on button "Vayishlach and Pinchas" at bounding box center [292, 142] width 402 height 18
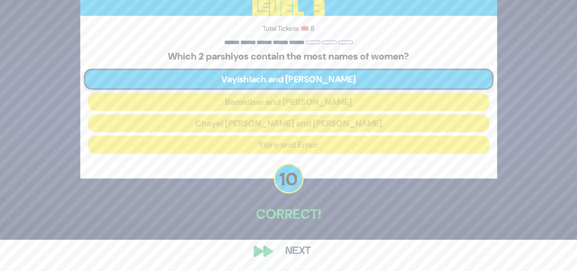
scroll to position [32, 0]
click at [295, 249] on button "Next" at bounding box center [298, 251] width 50 height 20
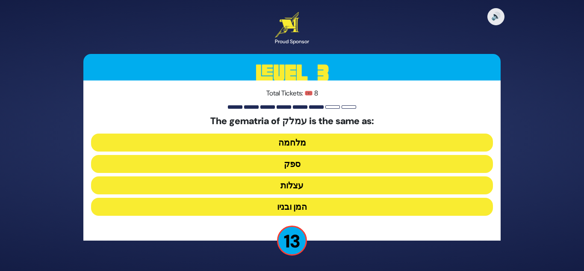
click at [285, 166] on button "ספק" at bounding box center [292, 164] width 402 height 18
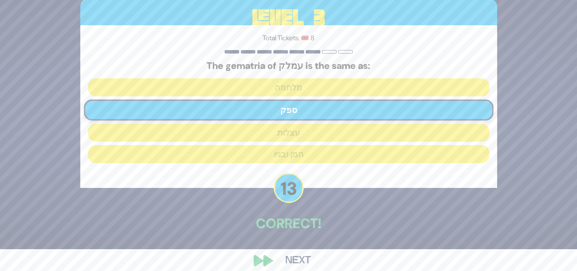
scroll to position [32, 0]
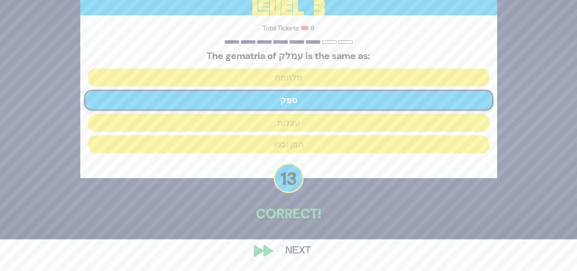
click at [294, 244] on button "Next" at bounding box center [298, 251] width 50 height 20
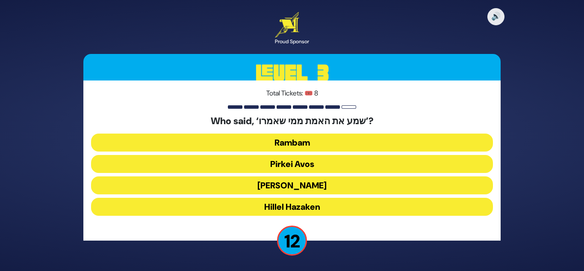
click at [286, 181] on button "Shlomo Hamelech" at bounding box center [292, 185] width 402 height 18
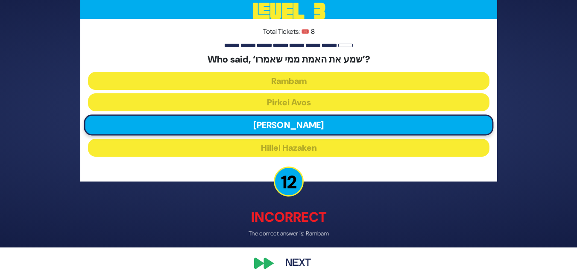
scroll to position [36, 0]
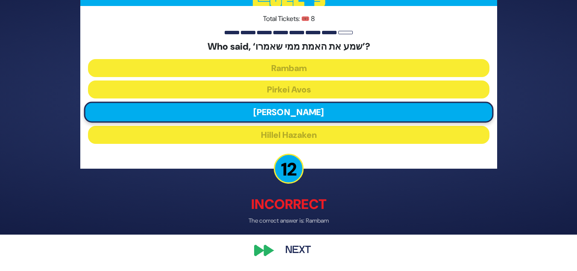
click at [299, 246] on button "Next" at bounding box center [298, 251] width 50 height 20
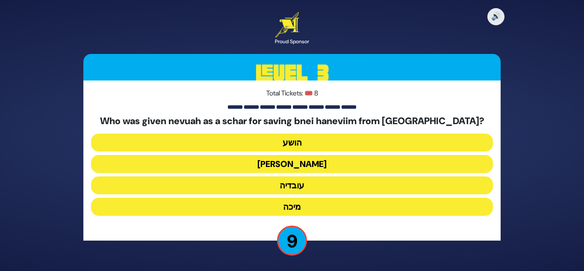
click at [288, 182] on button "עובדיה" at bounding box center [292, 185] width 402 height 18
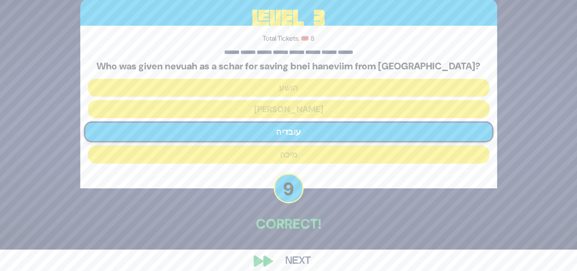
scroll to position [32, 0]
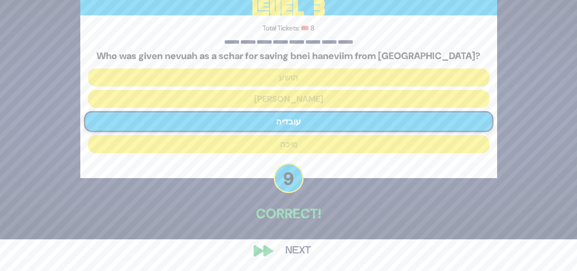
click at [296, 246] on button "Next" at bounding box center [298, 251] width 50 height 20
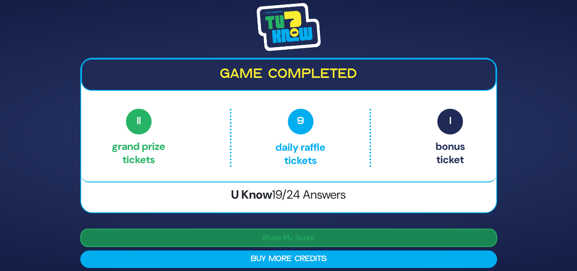
scroll to position [7, 0]
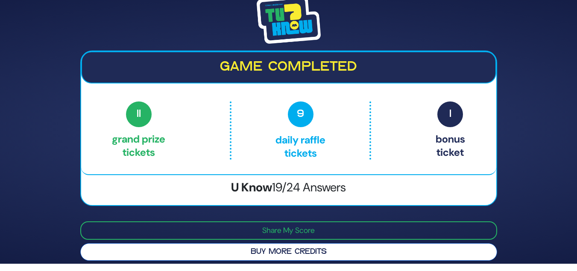
click at [294, 248] on button "Buy More Credits" at bounding box center [288, 252] width 417 height 18
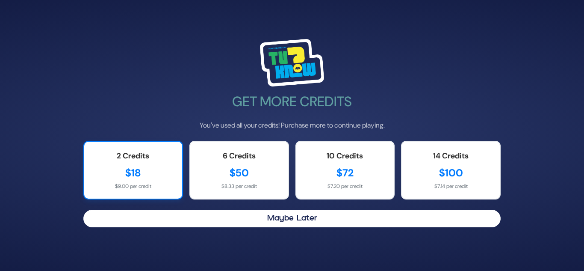
click at [159, 154] on div "2 Credits" at bounding box center [133, 156] width 81 height 12
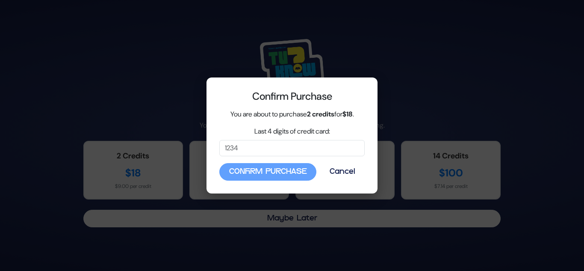
click at [274, 168] on div "Confirm Purchase Cancel" at bounding box center [291, 172] width 145 height 18
click at [250, 149] on input "Last 4 digits of credit card:" at bounding box center [291, 148] width 145 height 16
type input "3703"
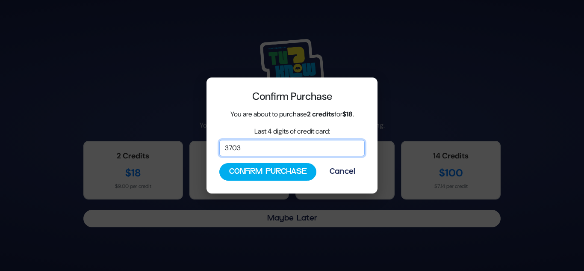
drag, startPoint x: 249, startPoint y: 149, endPoint x: 224, endPoint y: 145, distance: 25.1
click at [224, 145] on input "3703" at bounding box center [291, 148] width 145 height 16
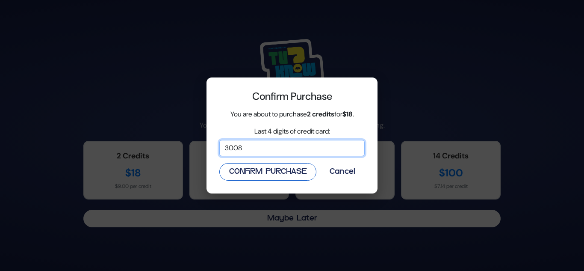
type input "3008"
click at [291, 169] on button "Confirm Purchase" at bounding box center [267, 172] width 97 height 18
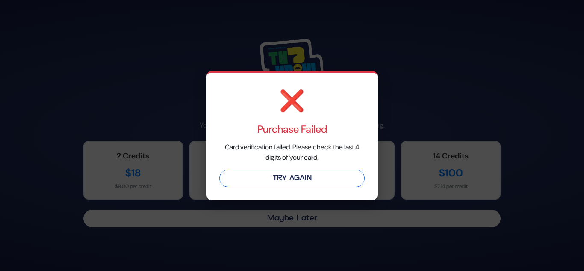
click at [300, 176] on button "Try Again" at bounding box center [291, 178] width 145 height 18
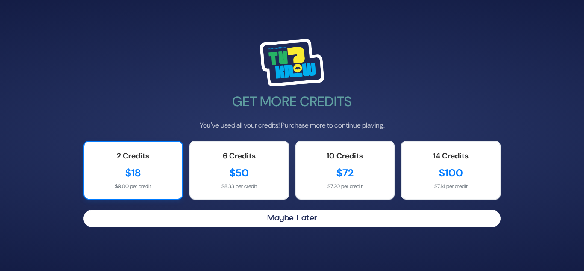
click at [129, 167] on div "$18" at bounding box center [133, 172] width 81 height 15
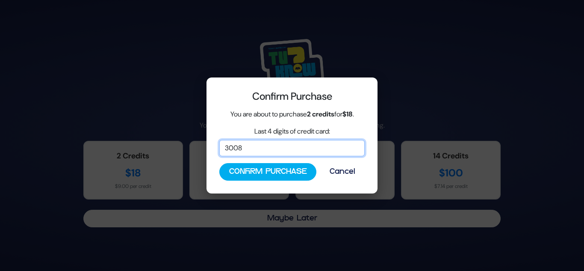
drag, startPoint x: 299, startPoint y: 148, endPoint x: 171, endPoint y: 148, distance: 127.8
click at [171, 148] on div "Confirm Purchase You are about to purchase 2 credits for $18 . Last 4 digits of…" at bounding box center [292, 135] width 584 height 271
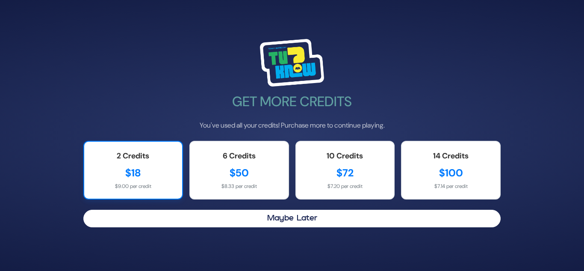
click at [133, 174] on div "$18" at bounding box center [133, 172] width 81 height 15
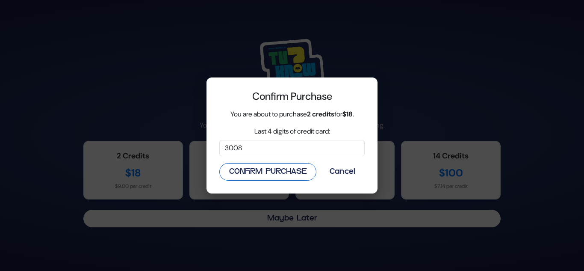
click at [279, 173] on button "Confirm Purchase" at bounding box center [267, 172] width 97 height 18
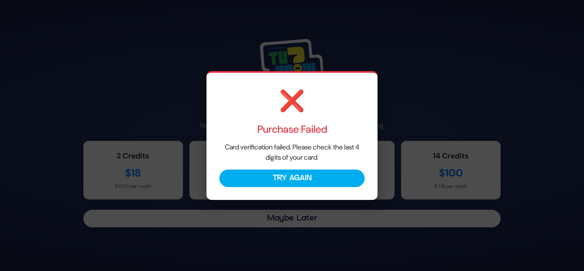
click at [279, 173] on button "Try Again" at bounding box center [291, 178] width 145 height 18
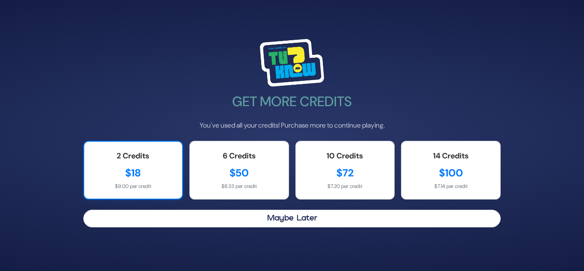
click at [124, 174] on div "$18" at bounding box center [133, 172] width 81 height 15
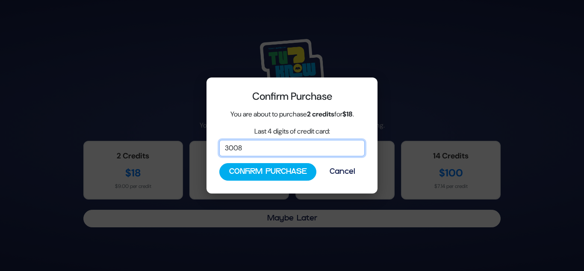
drag, startPoint x: 241, startPoint y: 146, endPoint x: 216, endPoint y: 149, distance: 24.9
click at [216, 149] on div "Confirm Purchase You are about to purchase 2 credits for $18 . Last 4 digits of…" at bounding box center [291, 135] width 171 height 116
type input "4246"
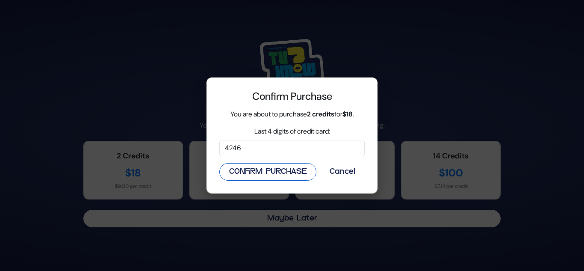
click at [278, 170] on button "Confirm Purchase" at bounding box center [267, 172] width 97 height 18
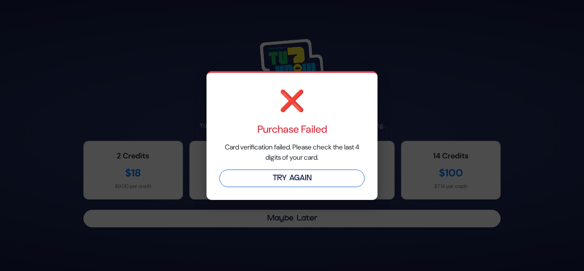
click at [288, 179] on button "Try Again" at bounding box center [291, 178] width 145 height 18
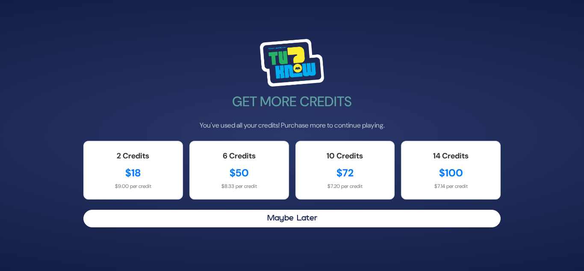
click at [62, 176] on div "Get More Credits You've used all your credits! Purchase more to continue playin…" at bounding box center [292, 135] width 584 height 271
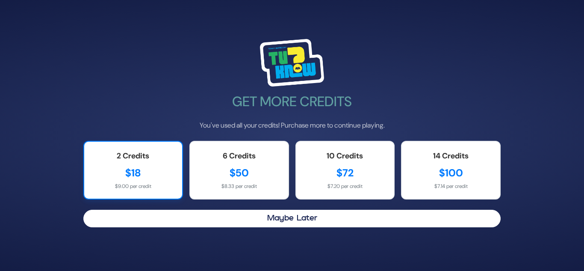
click at [150, 171] on div "$18" at bounding box center [133, 172] width 81 height 15
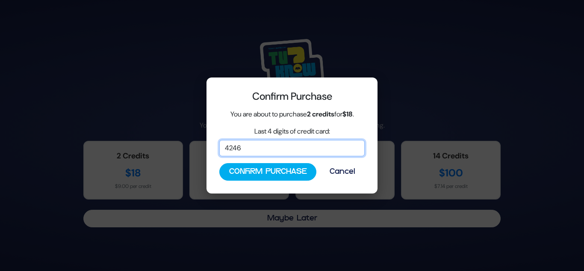
drag, startPoint x: 268, startPoint y: 149, endPoint x: 182, endPoint y: 147, distance: 85.9
click at [182, 147] on div "Confirm Purchase You are about to purchase 2 credits for $18 . Last 4 digits of…" at bounding box center [292, 135] width 584 height 271
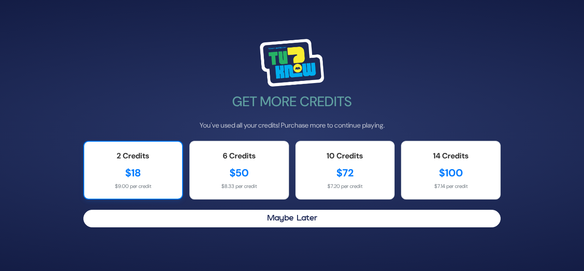
click at [123, 167] on div "$18" at bounding box center [133, 172] width 81 height 15
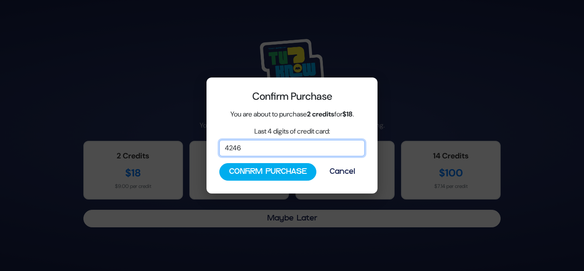
click at [266, 144] on input "4246" at bounding box center [291, 148] width 145 height 16
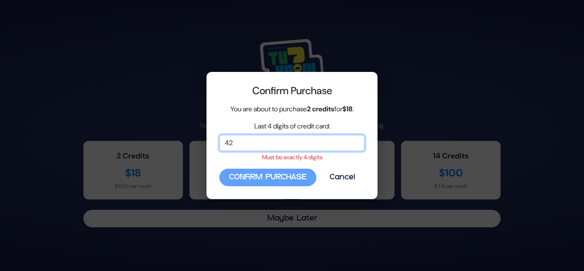
type input "4"
click at [270, 144] on input "Last 4 digits of credit card:" at bounding box center [291, 143] width 145 height 16
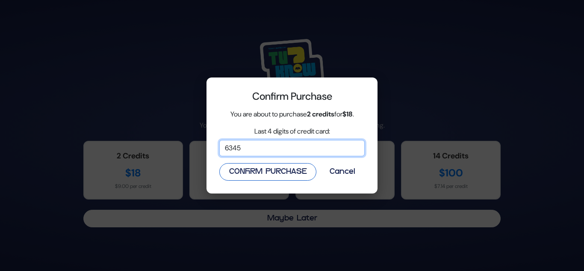
type input "6345"
click at [278, 171] on button "Confirm Purchase" at bounding box center [267, 172] width 97 height 18
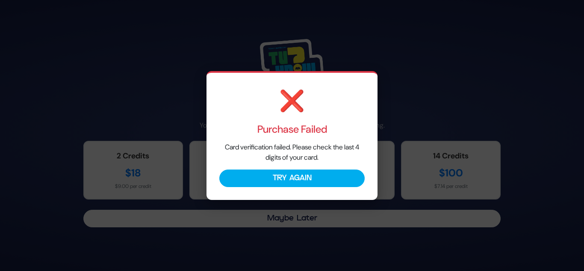
click at [278, 171] on button "Try Again" at bounding box center [291, 178] width 145 height 18
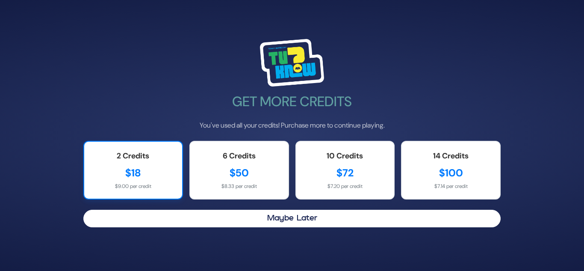
click at [153, 169] on div "$18" at bounding box center [133, 172] width 81 height 15
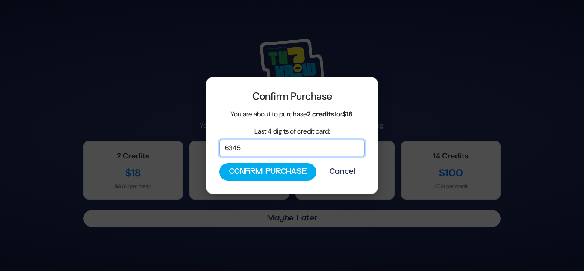
drag, startPoint x: 253, startPoint y: 151, endPoint x: 176, endPoint y: 146, distance: 77.1
click at [176, 146] on div "Confirm Purchase You are about to purchase 2 credits for $18 . Last 4 digits of…" at bounding box center [292, 135] width 584 height 271
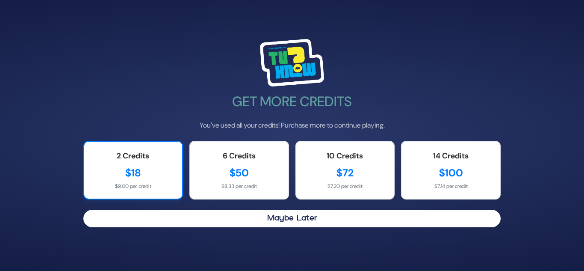
click at [154, 151] on div "2 Credits" at bounding box center [133, 156] width 81 height 12
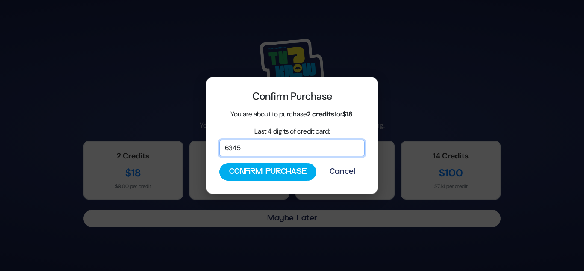
click at [255, 150] on input "6345" at bounding box center [291, 148] width 145 height 16
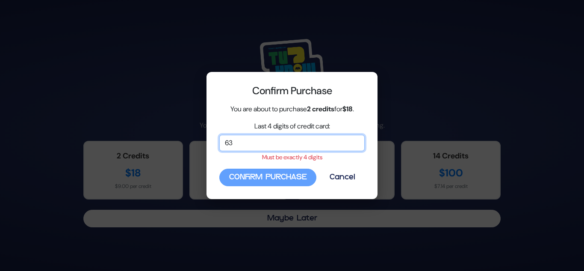
type input "6"
click at [255, 143] on input "Last 4 digits of credit card:" at bounding box center [291, 143] width 145 height 16
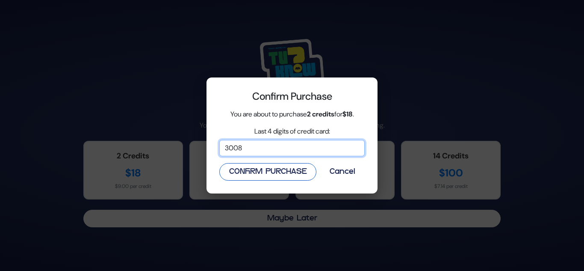
type input "3008"
click at [278, 171] on button "Confirm Purchase" at bounding box center [267, 172] width 97 height 18
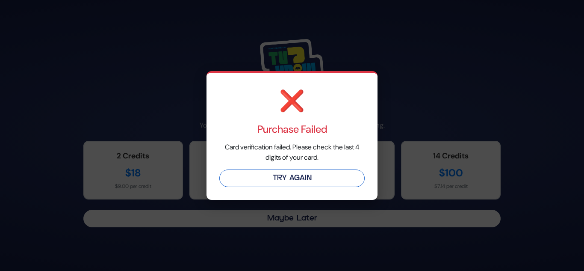
click at [282, 173] on button "Try Again" at bounding box center [291, 178] width 145 height 18
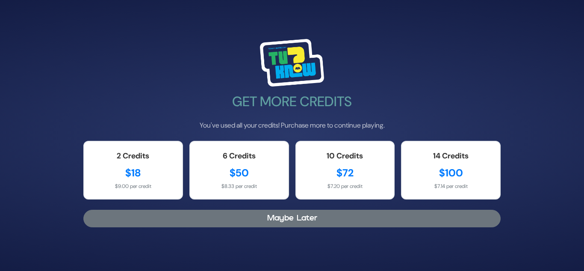
click at [297, 216] on button "Maybe Later" at bounding box center [291, 218] width 417 height 18
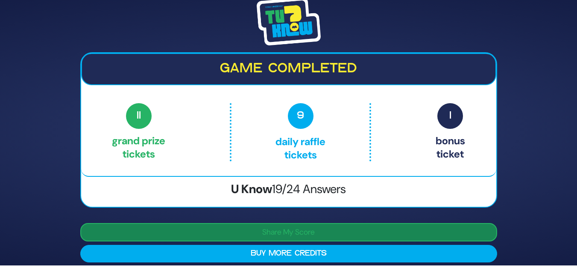
scroll to position [7, 0]
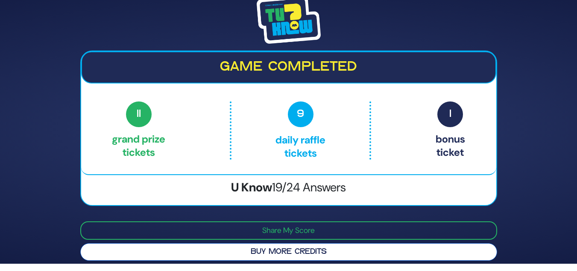
click at [289, 248] on button "Buy More Credits" at bounding box center [288, 252] width 417 height 18
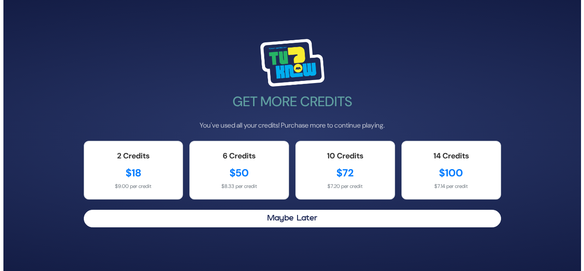
scroll to position [0, 0]
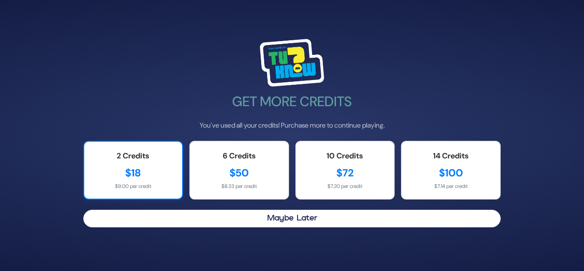
click at [139, 162] on div "2 Credits $18 $9.00 per credit" at bounding box center [133, 170] width 100 height 59
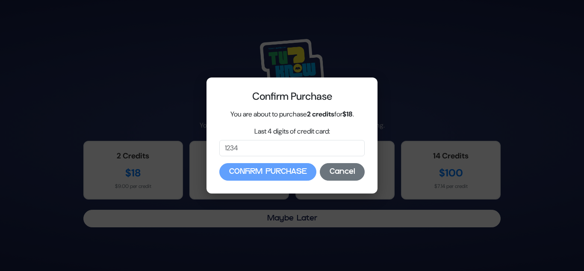
click at [355, 168] on button "Cancel" at bounding box center [342, 172] width 45 height 18
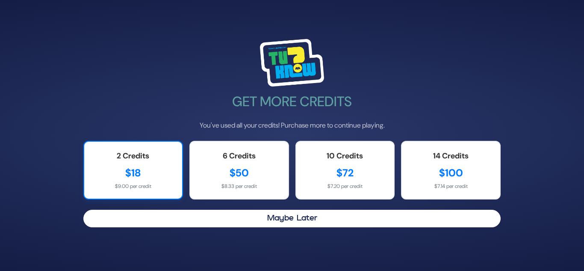
click at [134, 176] on div "$18" at bounding box center [133, 172] width 81 height 15
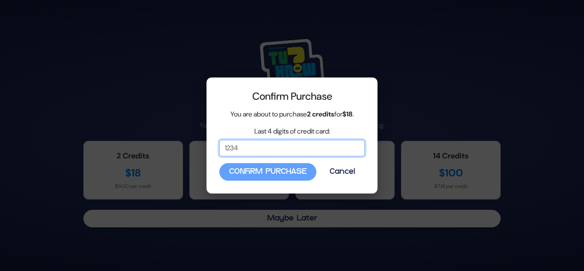
drag, startPoint x: 293, startPoint y: 145, endPoint x: 209, endPoint y: 150, distance: 83.9
click at [209, 150] on div "Confirm Purchase You are about to purchase 2 credits for $18 . Last 4 digits of…" at bounding box center [291, 135] width 171 height 116
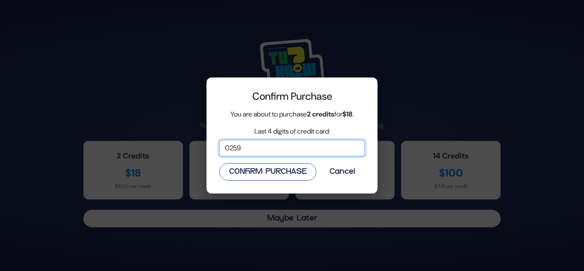
type input "0259"
click at [271, 169] on button "Confirm Purchase" at bounding box center [267, 172] width 97 height 18
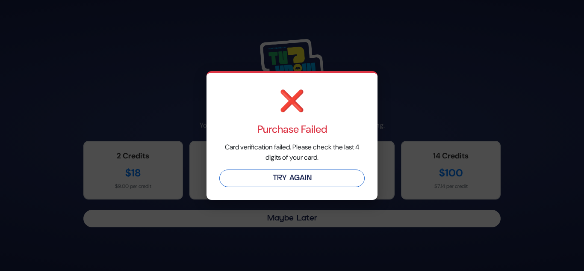
click at [285, 176] on button "Try Again" at bounding box center [291, 178] width 145 height 18
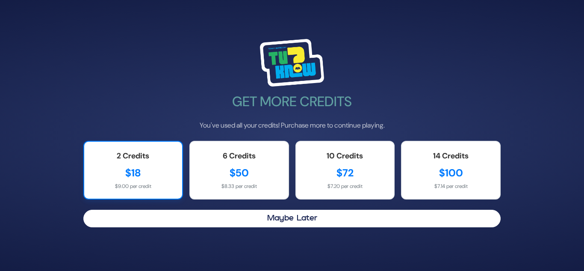
click at [132, 160] on div "2 Credits" at bounding box center [133, 156] width 81 height 12
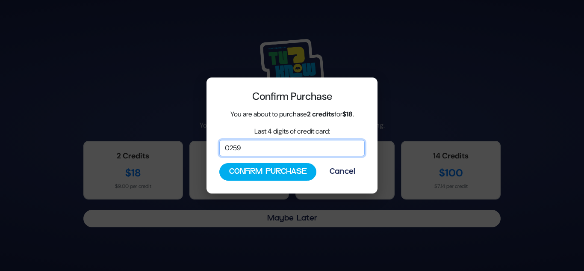
click at [265, 151] on input "0259" at bounding box center [291, 148] width 145 height 16
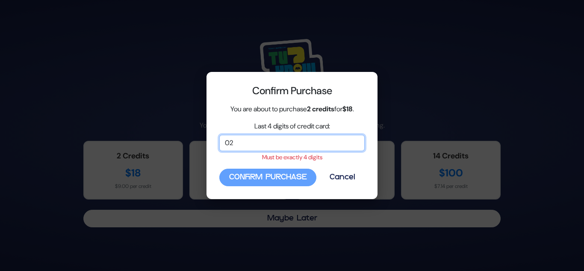
type input "0"
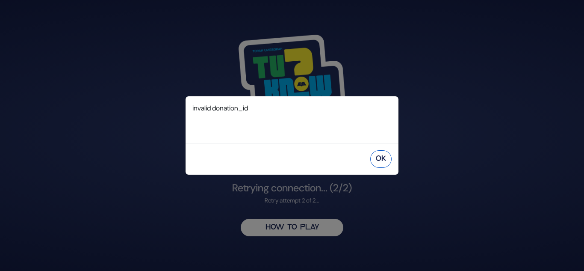
click at [387, 157] on button "OK" at bounding box center [380, 159] width 21 height 18
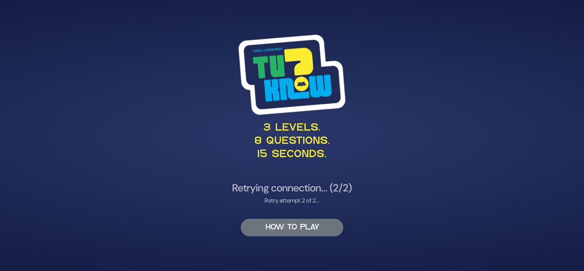
click at [305, 225] on button "HOW TO PLAY" at bounding box center [292, 227] width 103 height 18
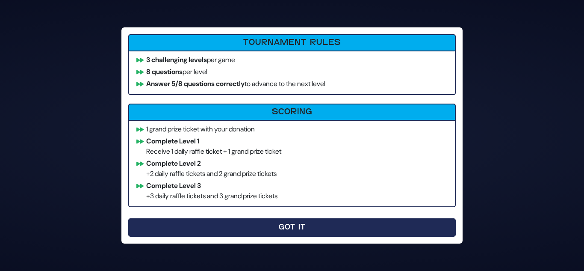
click at [314, 229] on button "Got It" at bounding box center [291, 227] width 327 height 18
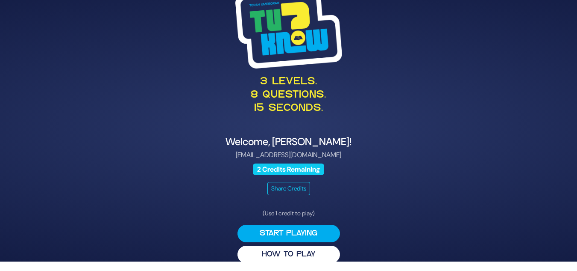
scroll to position [12, 0]
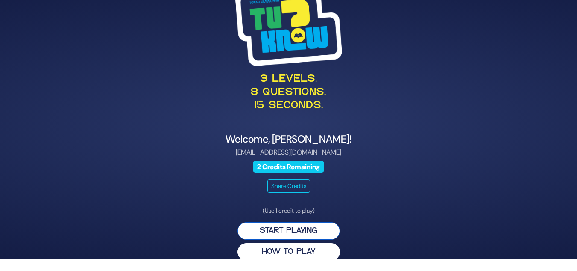
click at [304, 228] on button "Start Playing" at bounding box center [289, 231] width 103 height 18
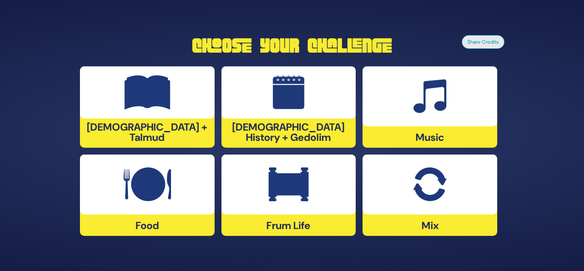
click at [289, 190] on img at bounding box center [288, 184] width 40 height 34
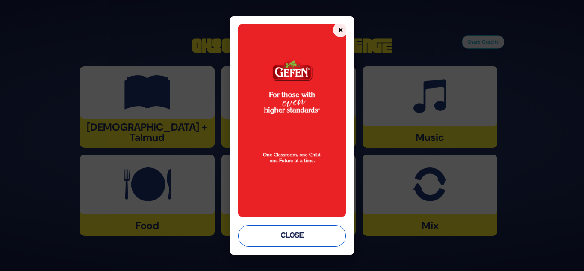
click at [295, 228] on button "Close" at bounding box center [292, 235] width 108 height 21
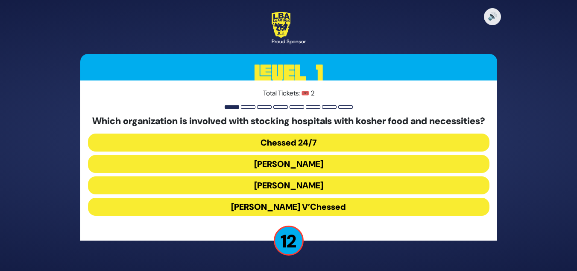
click at [269, 144] on button "Chessed 24/7" at bounding box center [289, 142] width 402 height 18
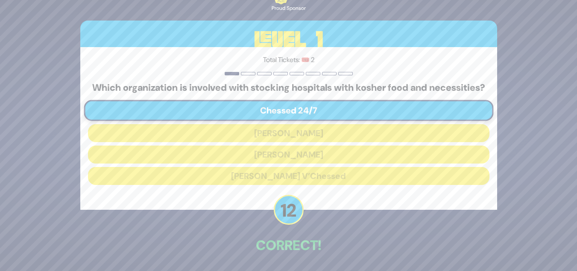
scroll to position [37, 0]
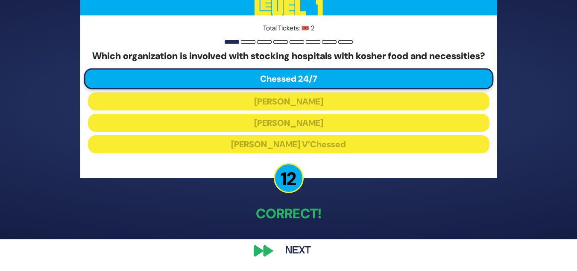
click at [298, 247] on button "Next" at bounding box center [298, 251] width 50 height 20
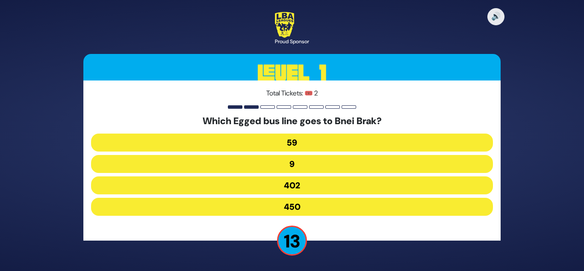
click at [297, 182] on button "402" at bounding box center [292, 185] width 402 height 18
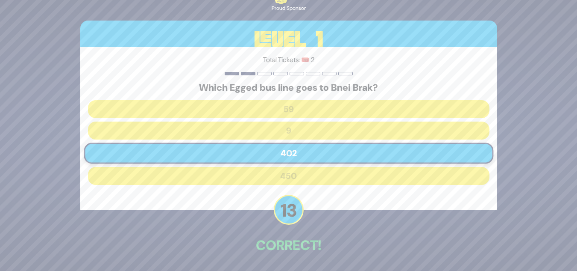
scroll to position [32, 0]
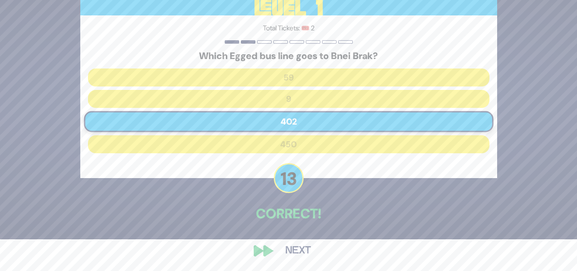
click at [299, 245] on button "Next" at bounding box center [298, 251] width 50 height 20
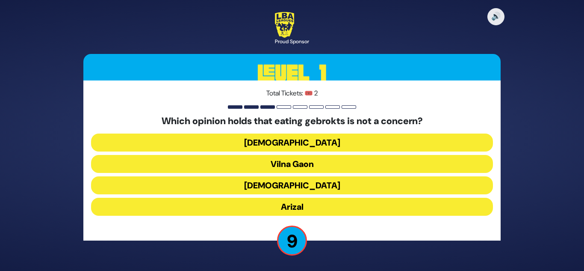
click at [288, 184] on button "[DEMOGRAPHIC_DATA]" at bounding box center [292, 185] width 402 height 18
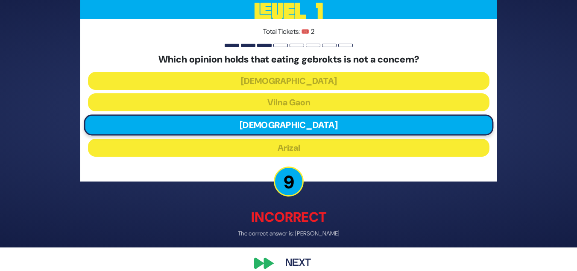
scroll to position [36, 0]
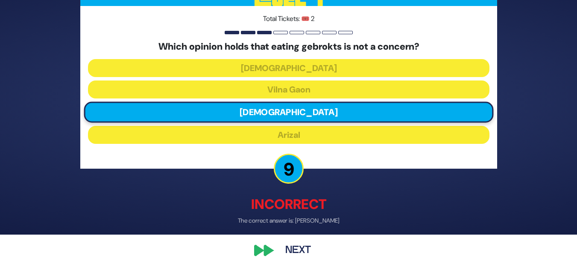
click at [297, 248] on button "Next" at bounding box center [298, 251] width 50 height 20
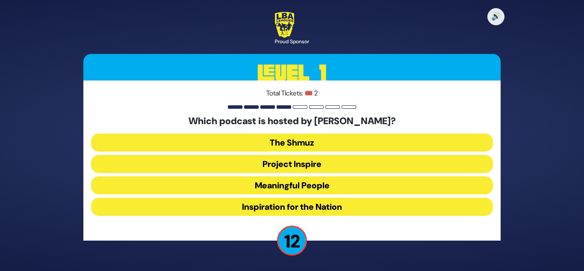
click at [284, 187] on button "Meaningful People" at bounding box center [292, 185] width 402 height 18
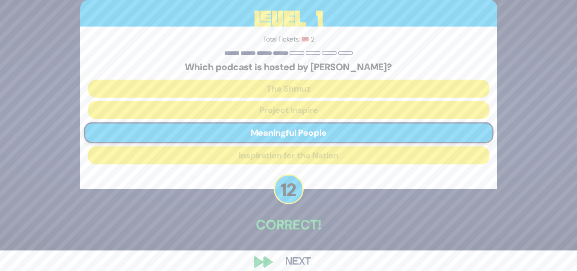
scroll to position [32, 0]
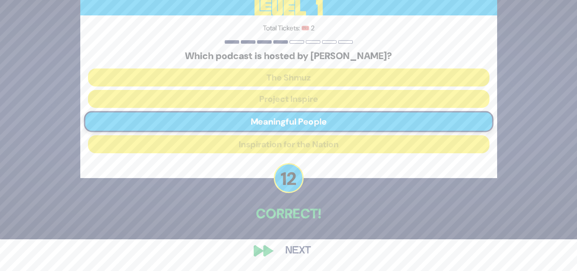
click at [300, 246] on button "Next" at bounding box center [298, 251] width 50 height 20
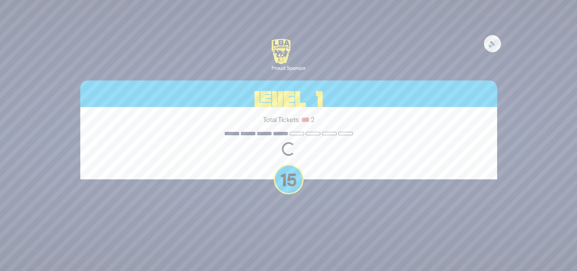
scroll to position [0, 0]
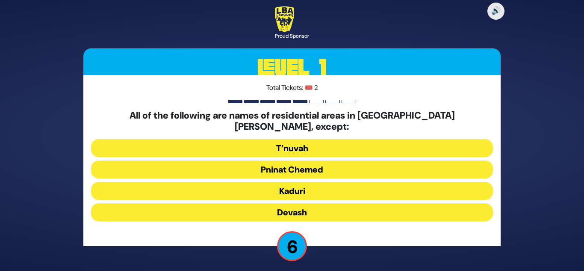
click at [285, 185] on button "Kaduri" at bounding box center [292, 191] width 402 height 18
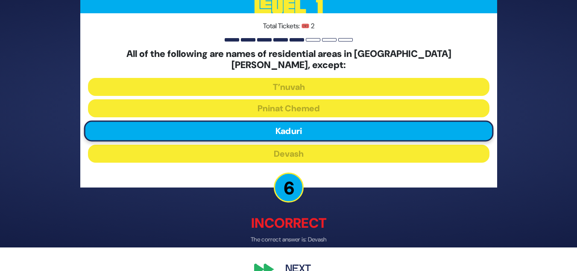
scroll to position [36, 0]
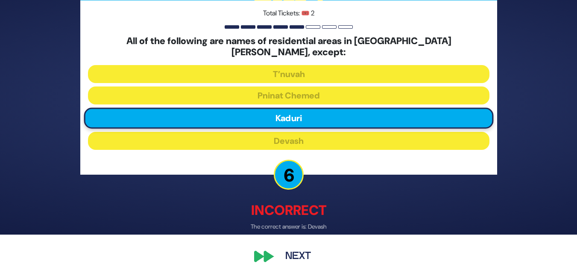
click at [297, 249] on button "Next" at bounding box center [298, 256] width 50 height 20
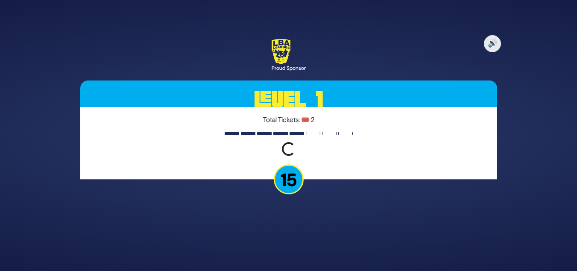
scroll to position [0, 0]
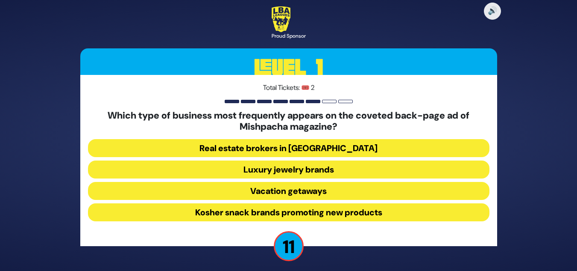
click at [278, 167] on button "Luxury jewelry brands" at bounding box center [289, 169] width 402 height 18
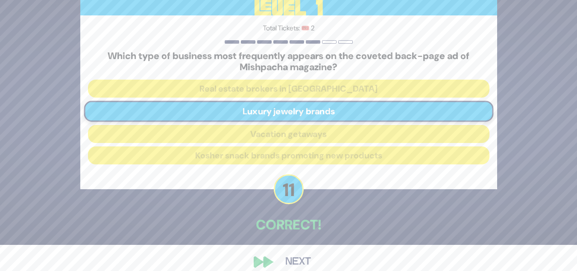
scroll to position [37, 0]
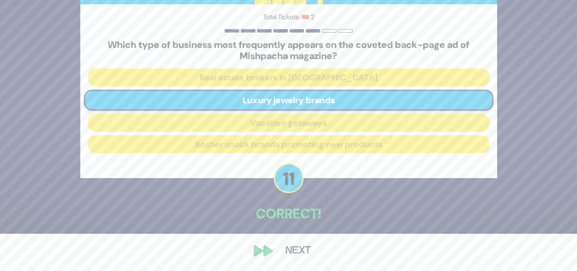
click at [300, 248] on button "Next" at bounding box center [298, 251] width 50 height 20
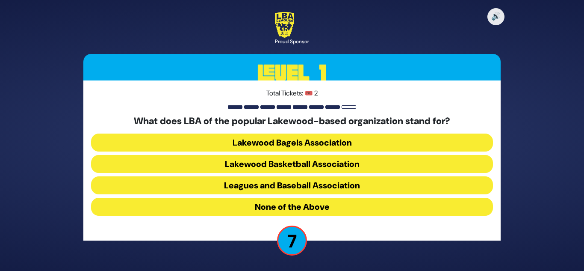
click at [273, 208] on button "None of the Above" at bounding box center [292, 206] width 402 height 18
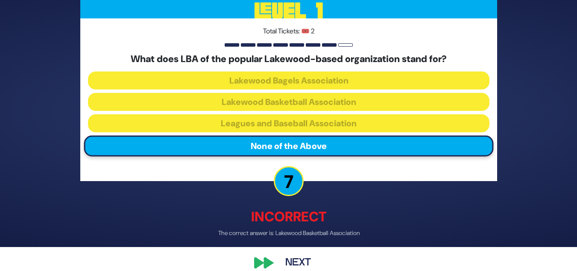
scroll to position [36, 0]
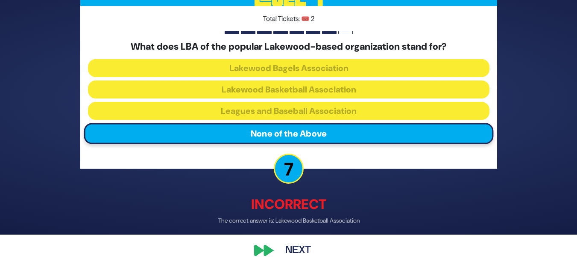
click at [299, 248] on button "Next" at bounding box center [298, 251] width 50 height 20
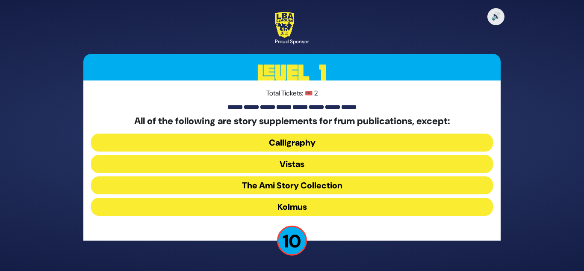
click at [297, 208] on button "Kolmus" at bounding box center [292, 206] width 402 height 18
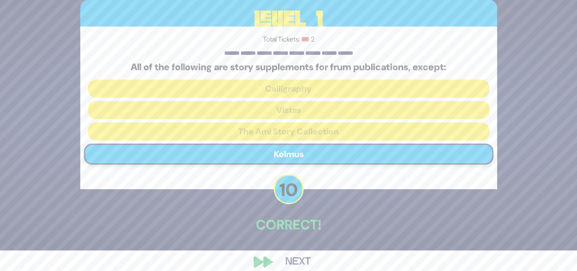
scroll to position [32, 0]
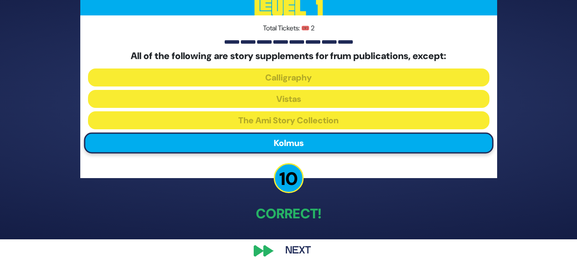
click at [294, 248] on button "Next" at bounding box center [298, 251] width 50 height 20
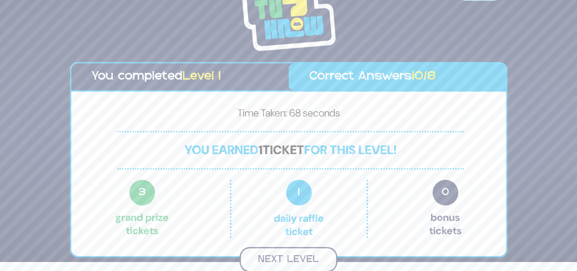
scroll to position [8, 0]
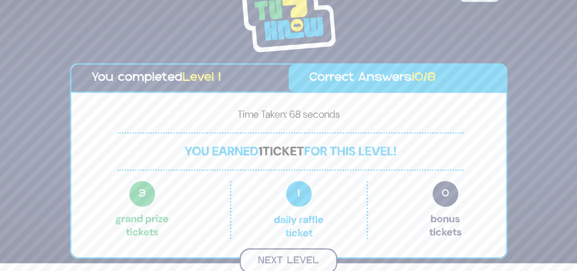
click at [309, 258] on button "Next Level" at bounding box center [289, 260] width 98 height 25
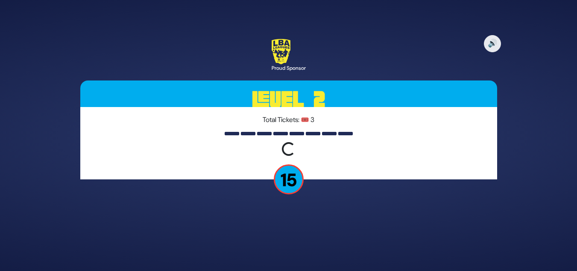
scroll to position [0, 0]
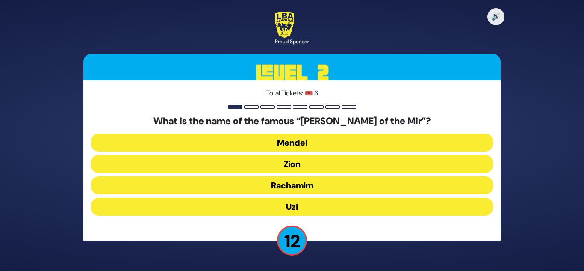
click at [290, 166] on button "Zion" at bounding box center [292, 164] width 402 height 18
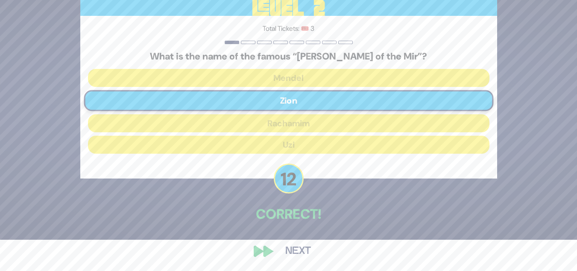
scroll to position [32, 0]
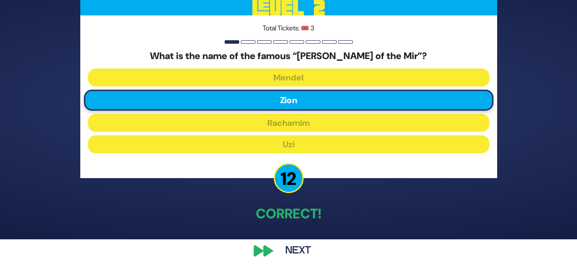
click at [299, 249] on button "Next" at bounding box center [298, 251] width 50 height 20
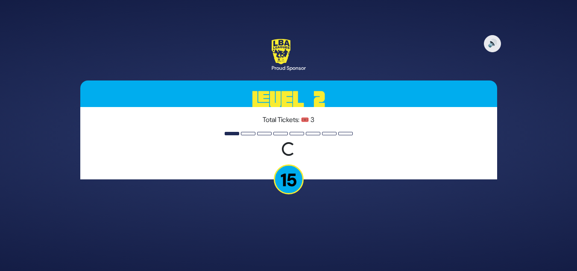
scroll to position [0, 0]
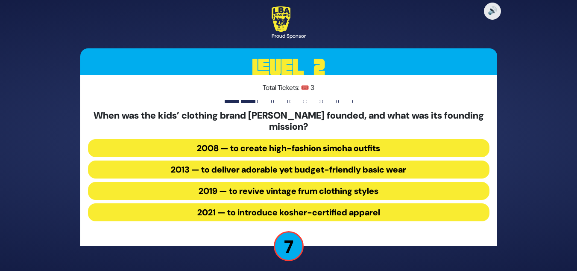
click at [250, 168] on button "2013 — to deliver adorable yet budget-friendly basic wear" at bounding box center [289, 169] width 402 height 18
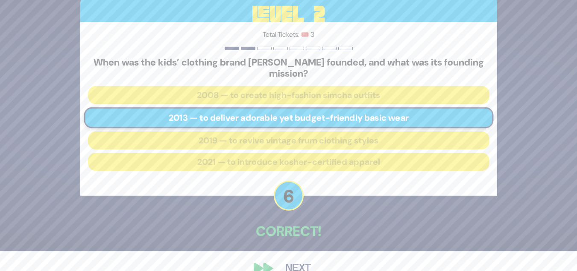
scroll to position [37, 0]
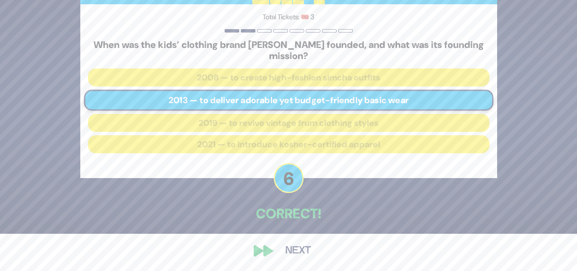
click at [304, 244] on button "Next" at bounding box center [298, 251] width 50 height 20
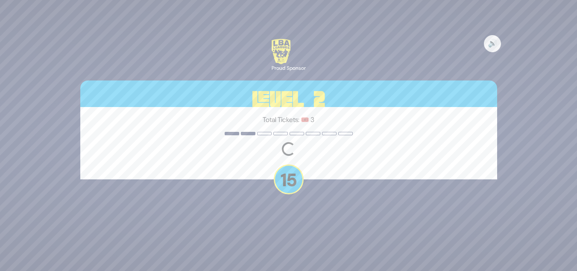
scroll to position [0, 0]
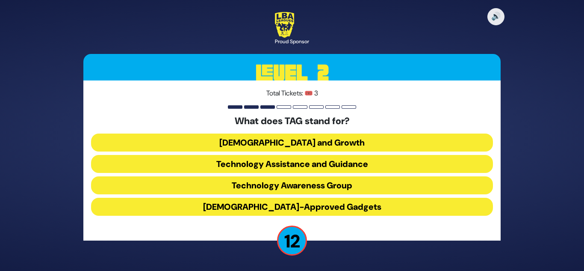
click at [285, 185] on button "Technology Awareness Group" at bounding box center [292, 185] width 402 height 18
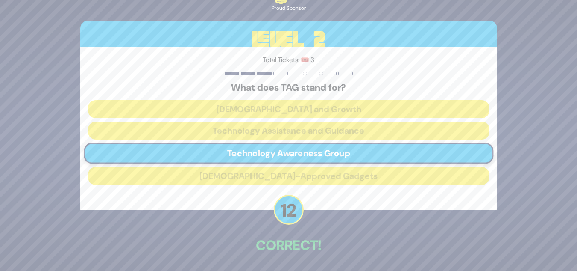
scroll to position [32, 0]
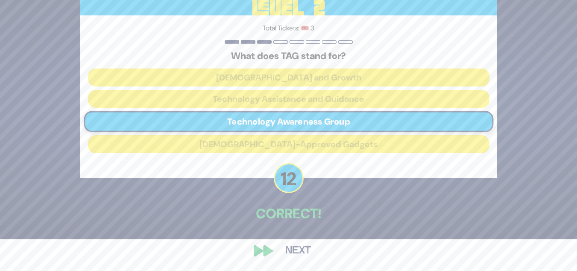
click at [298, 245] on button "Next" at bounding box center [298, 251] width 50 height 20
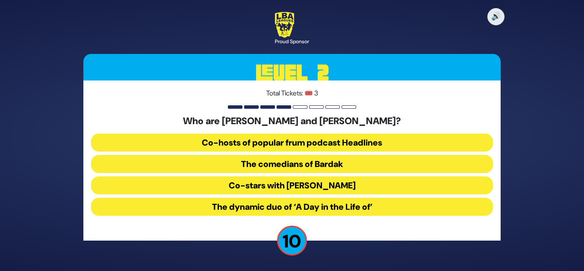
click at [273, 163] on button "The comedians of Bardak" at bounding box center [292, 164] width 402 height 18
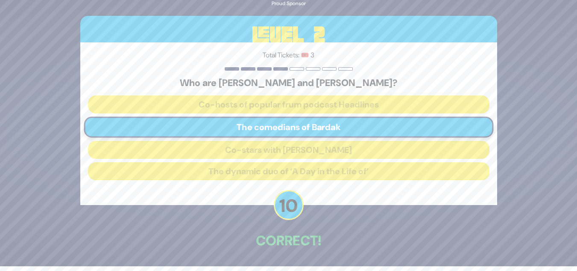
scroll to position [32, 0]
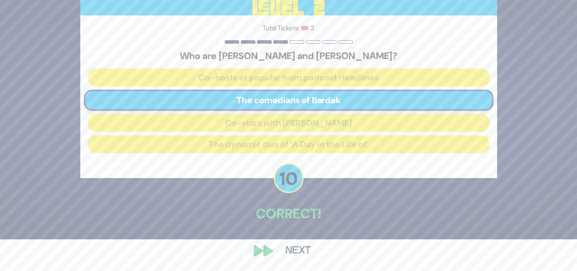
click at [298, 250] on button "Next" at bounding box center [298, 251] width 50 height 20
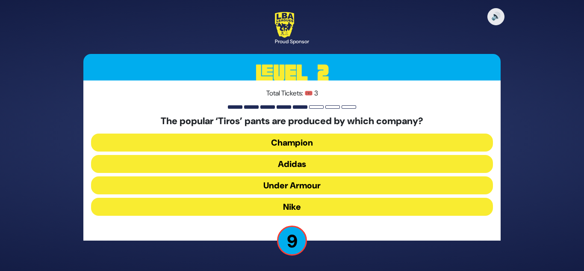
click at [290, 162] on button "Adidas" at bounding box center [292, 164] width 402 height 18
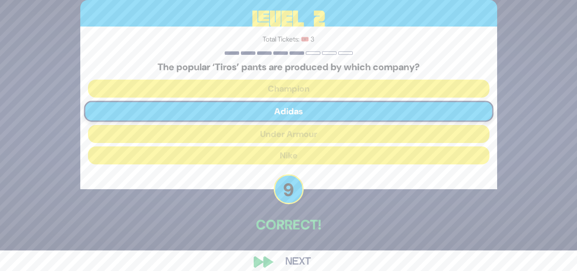
scroll to position [32, 0]
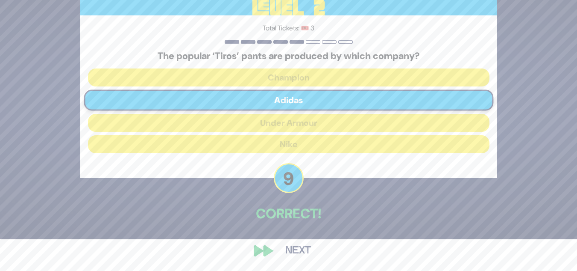
click at [302, 247] on button "Next" at bounding box center [298, 251] width 50 height 20
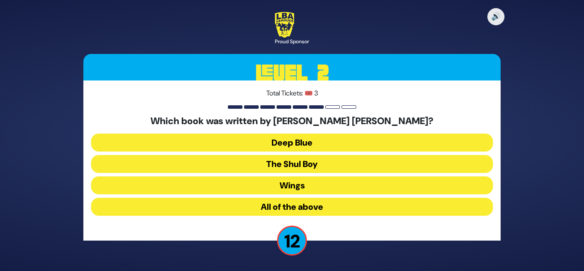
click at [282, 206] on button "All of the above" at bounding box center [292, 206] width 402 height 18
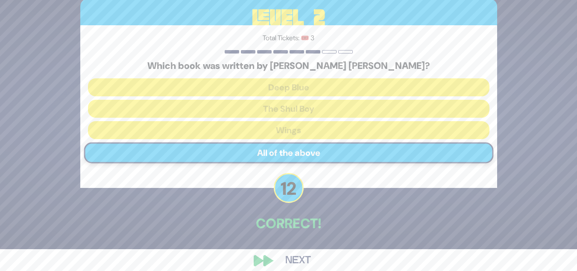
scroll to position [32, 0]
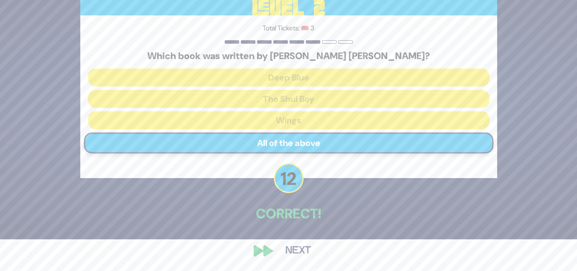
click at [296, 248] on button "Next" at bounding box center [298, 251] width 50 height 20
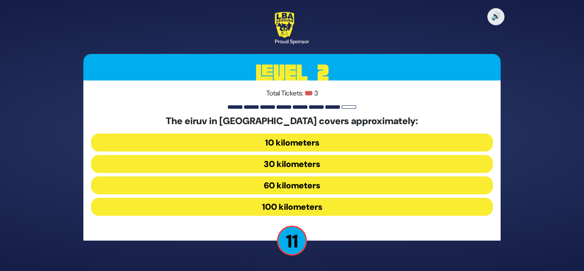
click at [279, 203] on button "100 kilometers" at bounding box center [292, 206] width 402 height 18
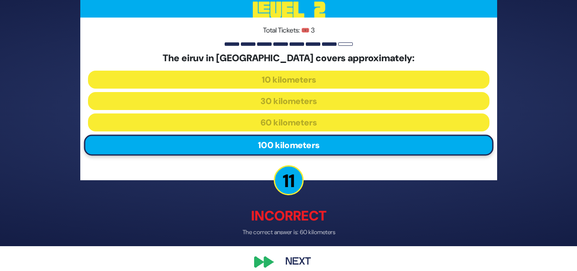
scroll to position [36, 0]
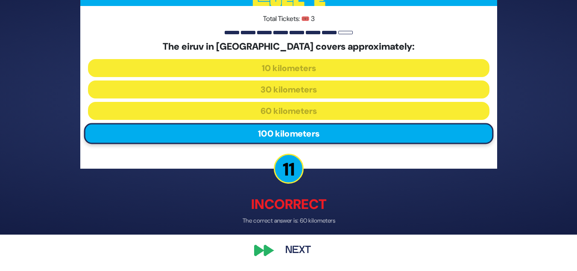
click at [304, 246] on button "Next" at bounding box center [298, 251] width 50 height 20
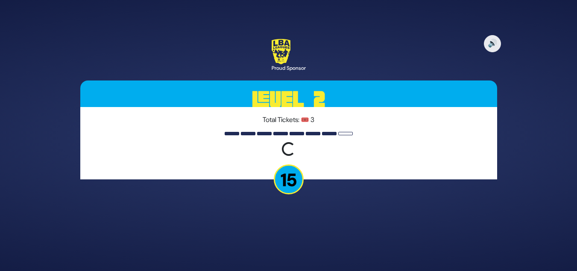
scroll to position [0, 0]
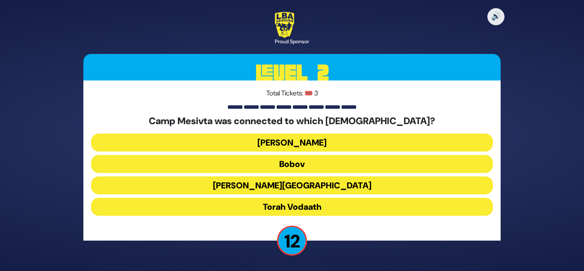
click at [299, 207] on button "Torah Vodaath" at bounding box center [292, 206] width 402 height 18
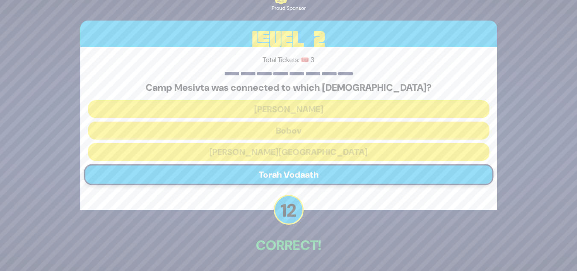
scroll to position [32, 0]
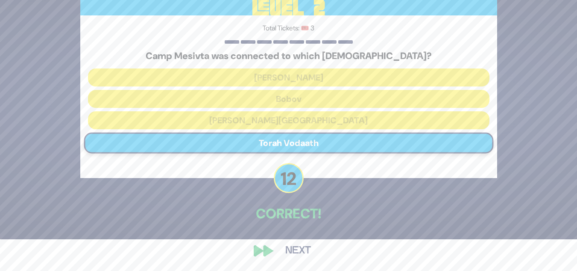
click at [302, 247] on button "Next" at bounding box center [298, 251] width 50 height 20
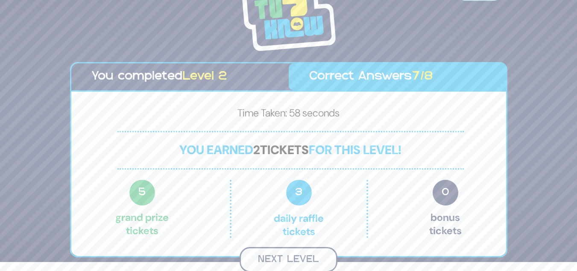
scroll to position [8, 0]
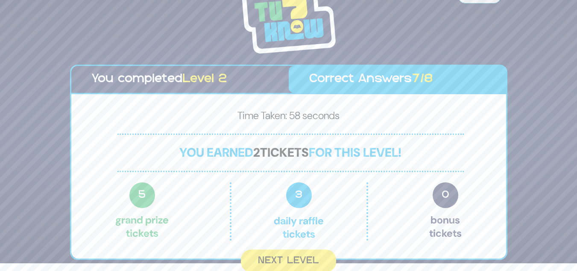
click at [289, 258] on button "Next Level" at bounding box center [288, 260] width 95 height 23
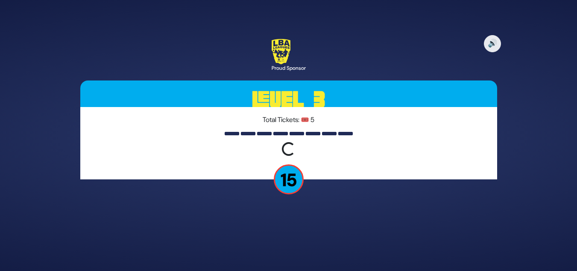
scroll to position [0, 0]
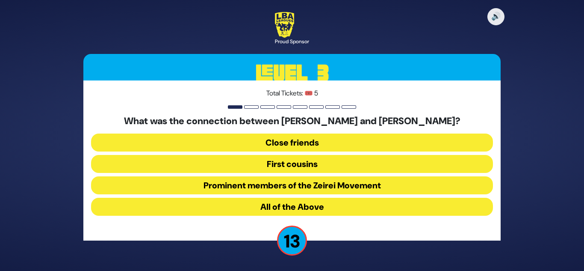
click at [267, 183] on button "Prominent members of the Zeirei Movement" at bounding box center [292, 185] width 402 height 18
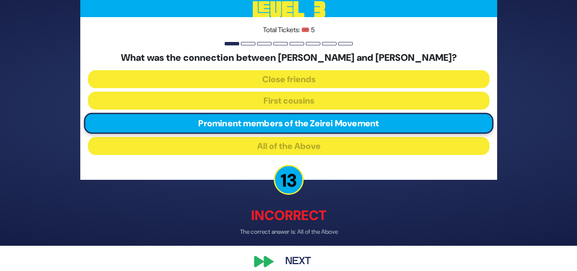
scroll to position [36, 0]
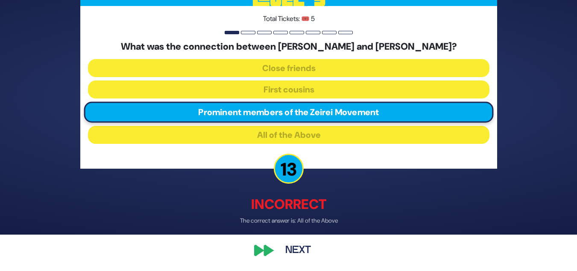
click at [295, 250] on button "Next" at bounding box center [298, 251] width 50 height 20
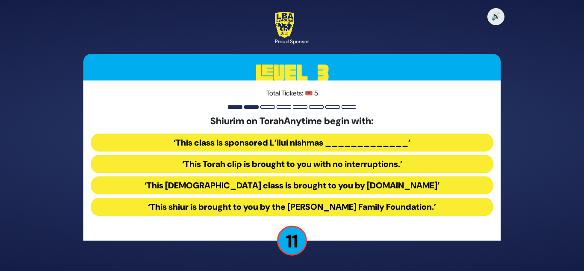
click at [264, 182] on button "‘This Torah class is brought to you by TorahAnytime.com’" at bounding box center [292, 185] width 402 height 18
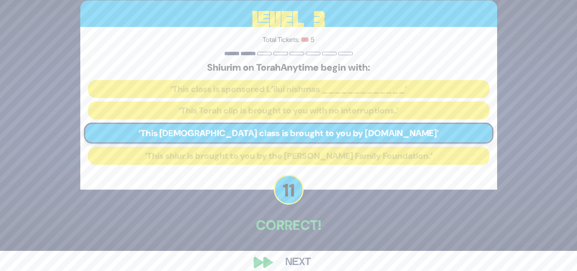
scroll to position [32, 0]
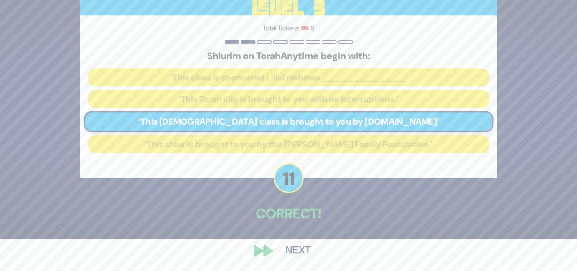
click at [299, 244] on button "Next" at bounding box center [298, 251] width 50 height 20
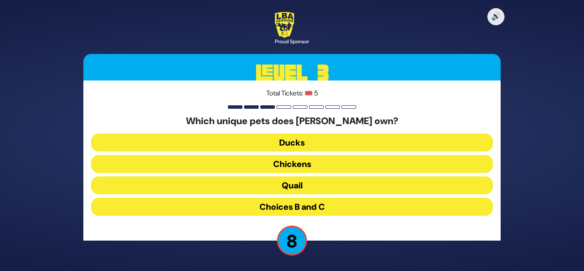
click at [290, 203] on button "Choices B and C" at bounding box center [292, 206] width 402 height 18
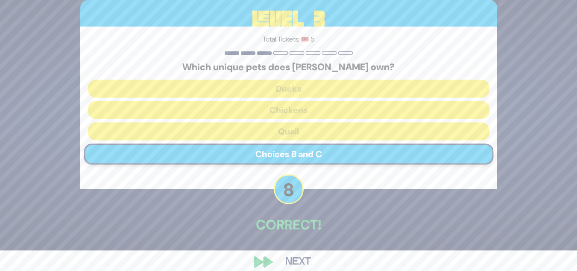
scroll to position [32, 0]
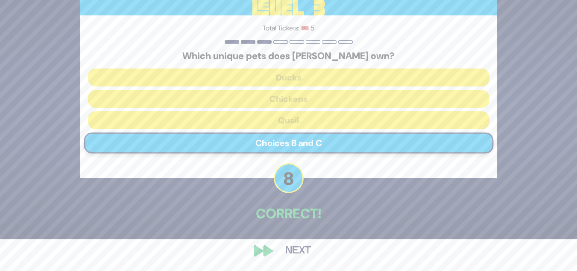
click at [300, 251] on button "Next" at bounding box center [298, 251] width 50 height 20
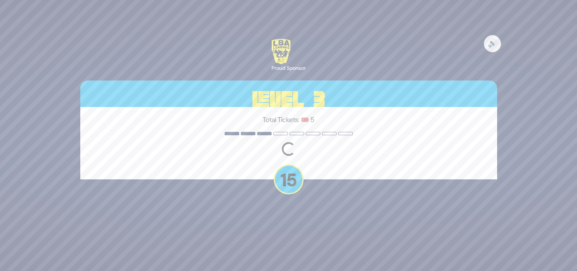
scroll to position [0, 0]
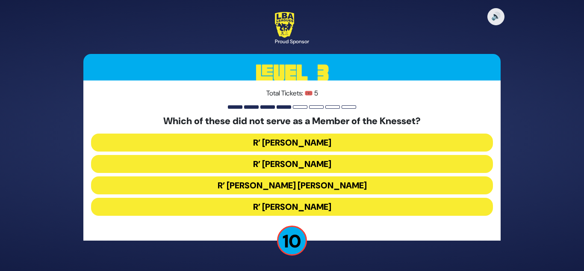
click at [263, 184] on button "R’ Avraham Yosef Leizerson" at bounding box center [292, 185] width 402 height 18
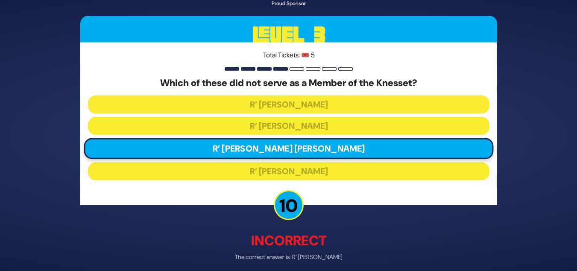
scroll to position [36, 0]
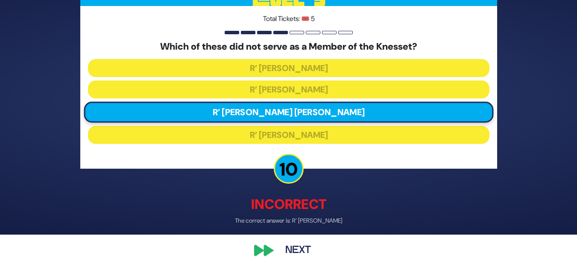
click at [300, 246] on button "Next" at bounding box center [298, 251] width 50 height 20
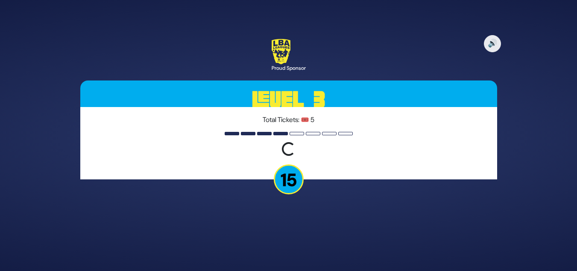
scroll to position [0, 0]
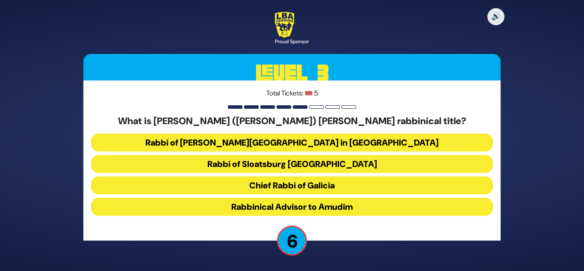
click at [297, 182] on button "Chief Rabbi of Galicia" at bounding box center [292, 185] width 402 height 18
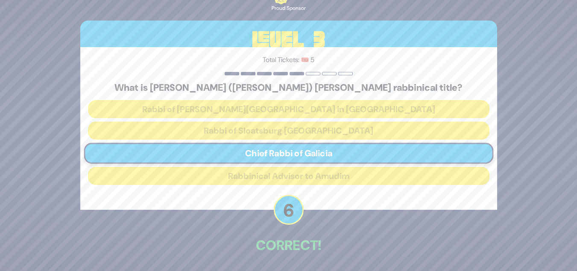
scroll to position [32, 0]
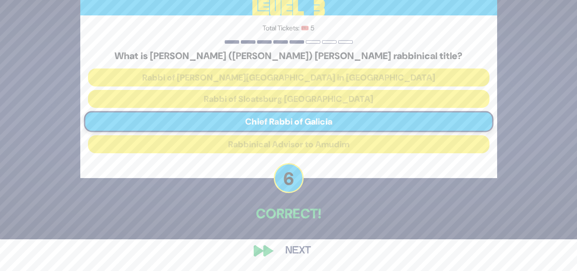
click at [298, 247] on button "Next" at bounding box center [298, 251] width 50 height 20
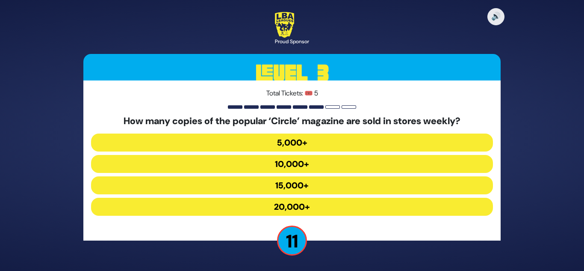
click at [283, 163] on button "10,000+" at bounding box center [292, 164] width 402 height 18
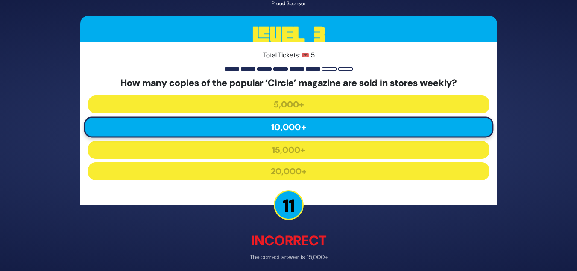
scroll to position [36, 0]
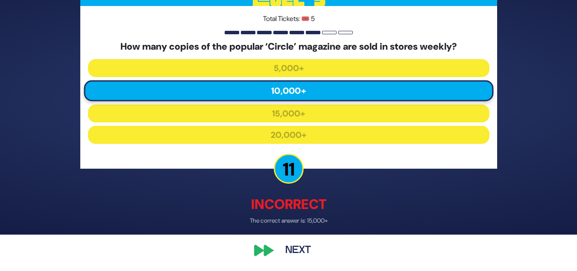
click at [303, 250] on button "Next" at bounding box center [298, 251] width 50 height 20
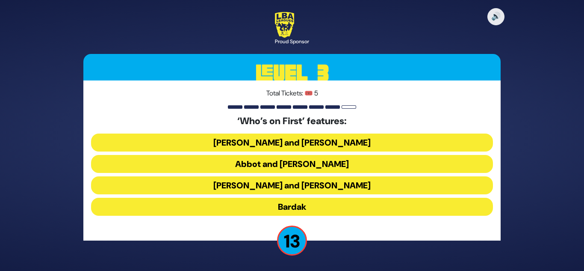
click at [273, 160] on button "Abbot and Costello" at bounding box center [292, 164] width 402 height 18
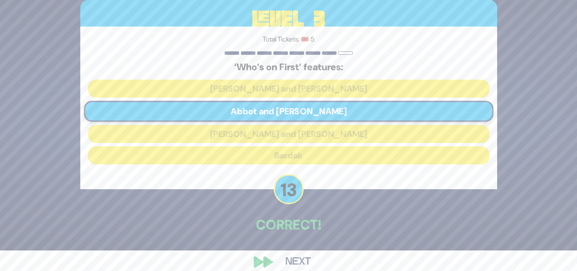
scroll to position [32, 0]
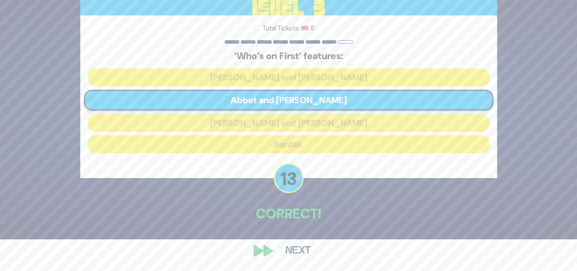
click at [299, 245] on button "Next" at bounding box center [298, 251] width 50 height 20
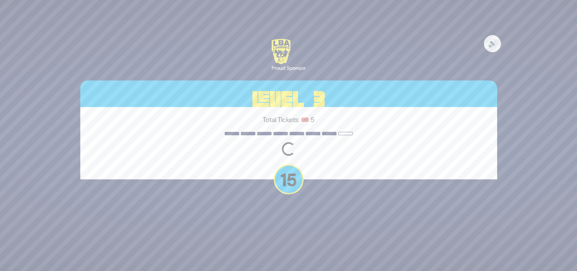
scroll to position [0, 0]
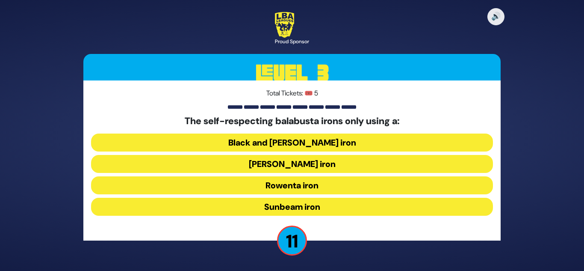
click at [287, 140] on button "Black and Decker iron" at bounding box center [292, 142] width 402 height 18
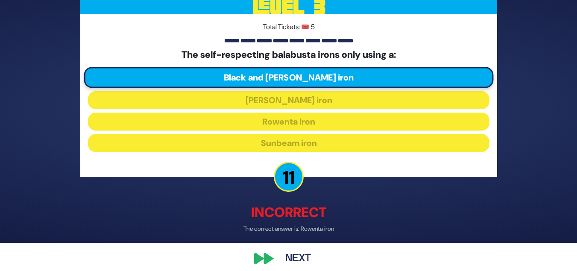
scroll to position [36, 0]
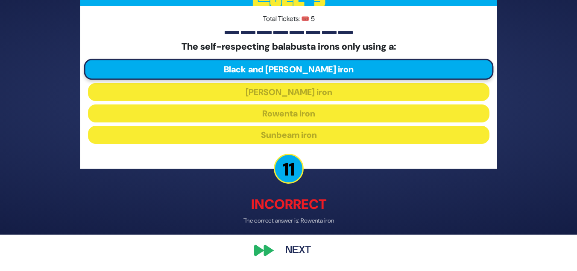
click at [301, 248] on button "Next" at bounding box center [298, 251] width 50 height 20
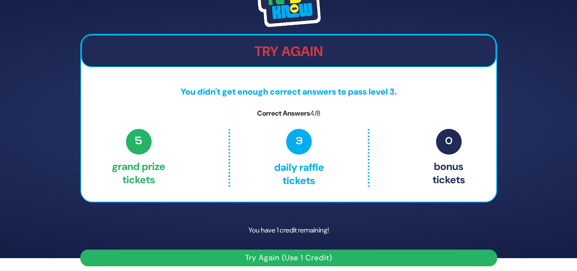
scroll to position [18, 0]
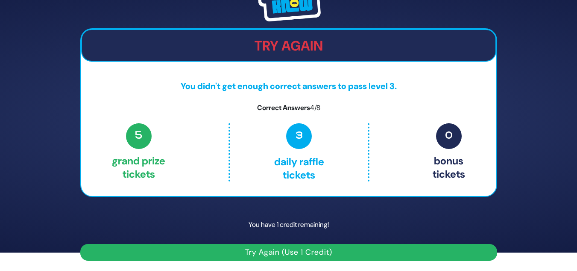
click at [291, 251] on button "Try Again (Use 1 Credit)" at bounding box center [288, 252] width 417 height 17
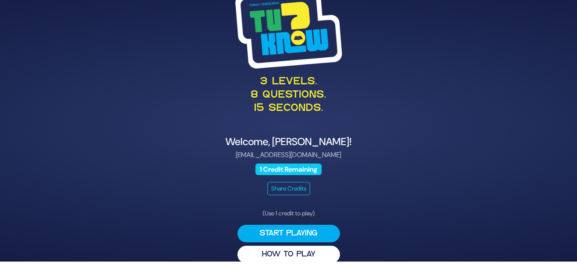
scroll to position [12, 0]
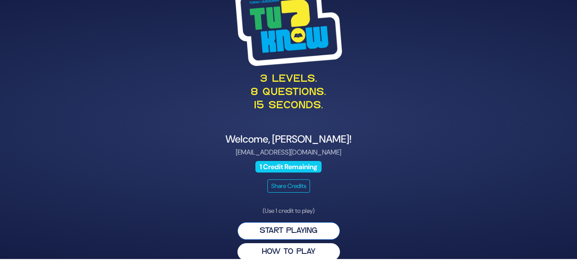
click at [284, 227] on button "Start Playing" at bounding box center [289, 231] width 103 height 18
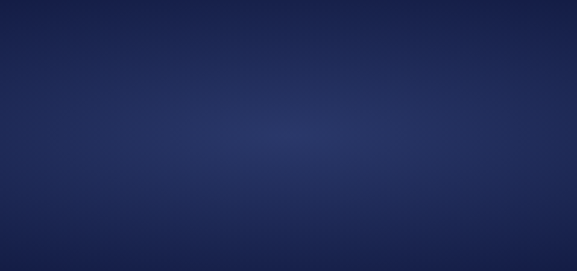
scroll to position [0, 0]
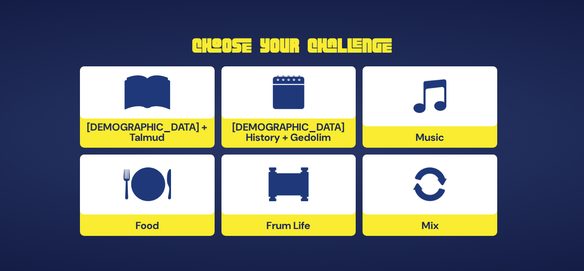
click at [168, 201] on img at bounding box center [147, 184] width 47 height 34
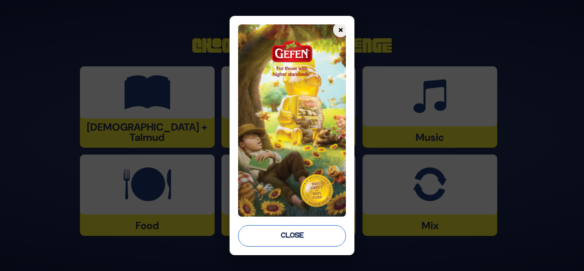
click at [291, 235] on button "Close" at bounding box center [292, 235] width 108 height 21
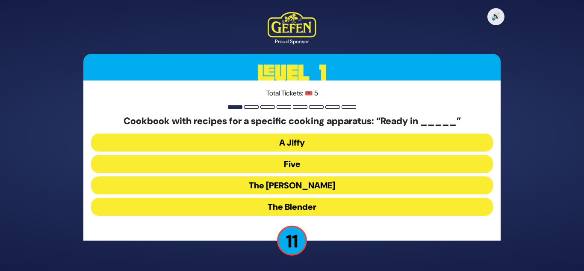
click at [292, 144] on button "A Jiffy" at bounding box center [292, 142] width 402 height 18
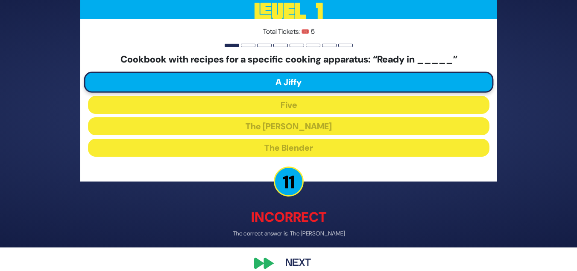
scroll to position [36, 0]
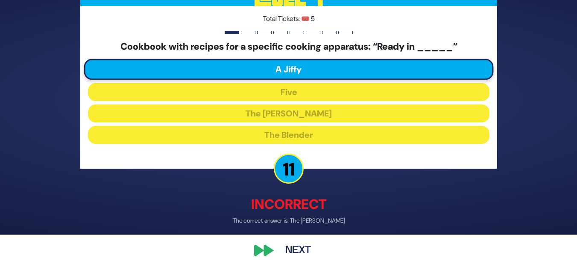
click at [306, 248] on button "Next" at bounding box center [298, 251] width 50 height 20
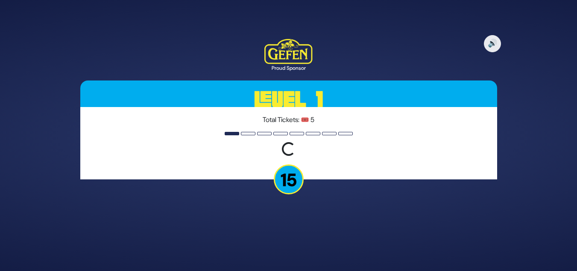
scroll to position [0, 0]
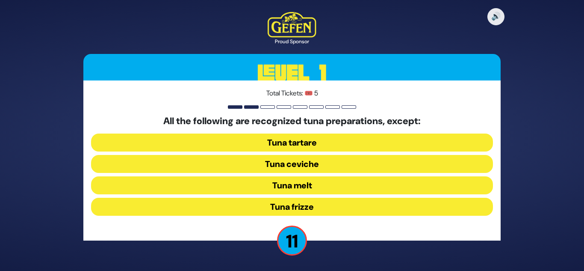
click at [303, 203] on button "Tuna frizze" at bounding box center [292, 206] width 402 height 18
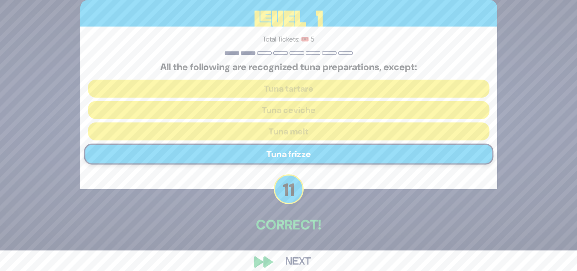
scroll to position [32, 0]
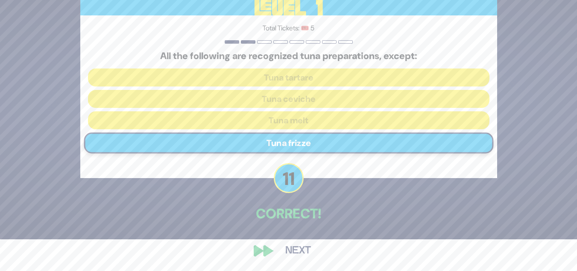
click at [301, 244] on button "Next" at bounding box center [298, 251] width 50 height 20
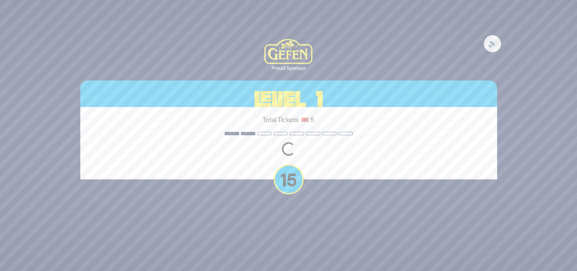
scroll to position [0, 0]
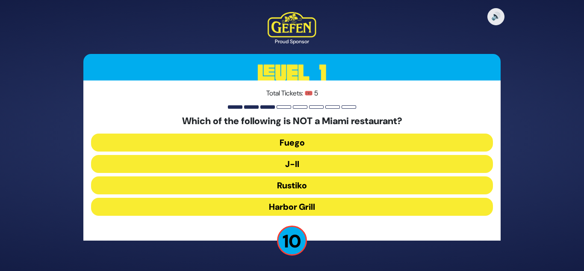
click at [294, 202] on button "Harbor Grill" at bounding box center [292, 206] width 402 height 18
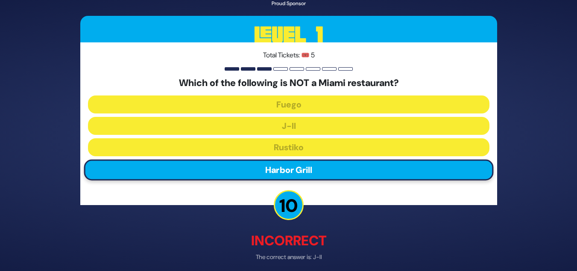
scroll to position [36, 0]
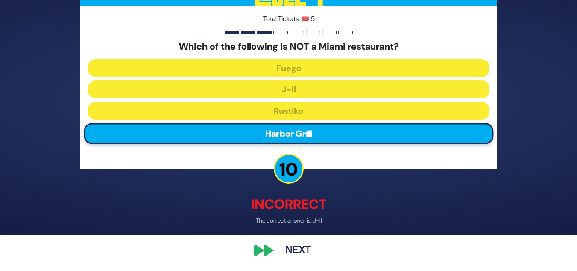
click at [299, 244] on button "Next" at bounding box center [298, 251] width 50 height 20
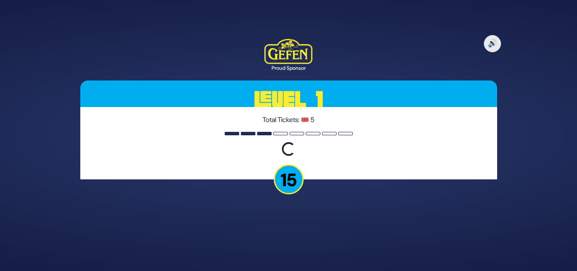
scroll to position [0, 0]
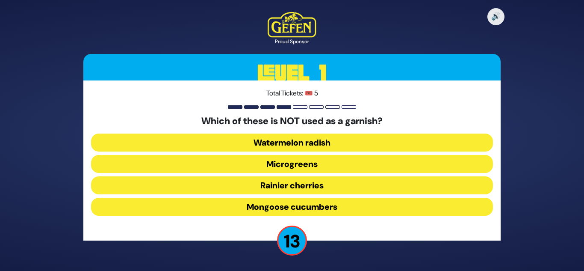
click at [297, 166] on button "Microgreens" at bounding box center [292, 164] width 402 height 18
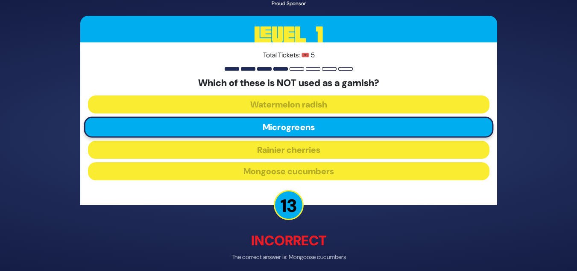
scroll to position [36, 0]
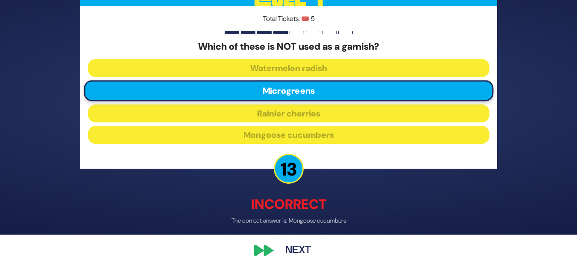
drag, startPoint x: 306, startPoint y: 239, endPoint x: 303, endPoint y: 244, distance: 6.8
click at [301, 247] on button "Next" at bounding box center [298, 251] width 50 height 20
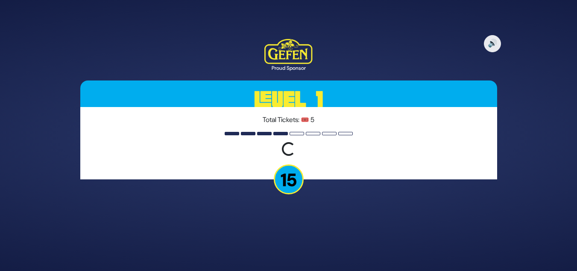
scroll to position [0, 0]
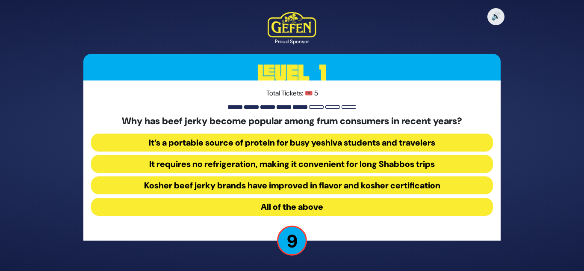
click at [302, 203] on button "All of the above" at bounding box center [292, 206] width 402 height 18
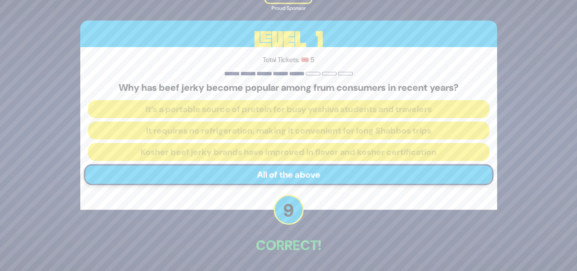
scroll to position [32, 0]
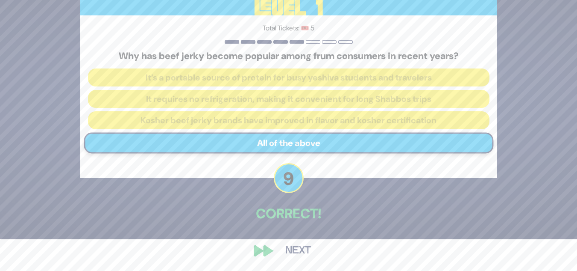
click at [295, 247] on button "Next" at bounding box center [298, 251] width 50 height 20
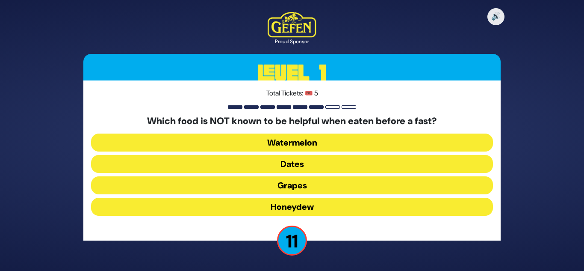
click at [296, 161] on button "Dates" at bounding box center [292, 164] width 402 height 18
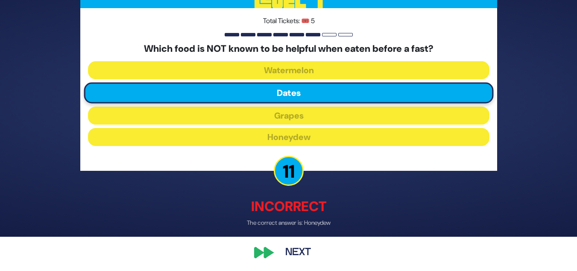
scroll to position [36, 0]
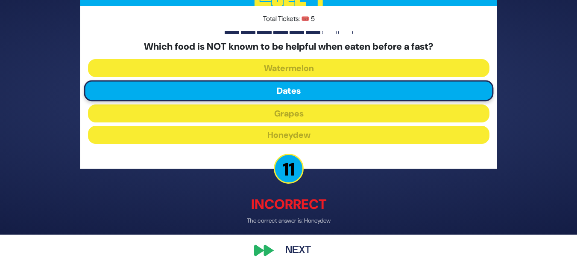
click at [306, 251] on button "Next" at bounding box center [298, 251] width 50 height 20
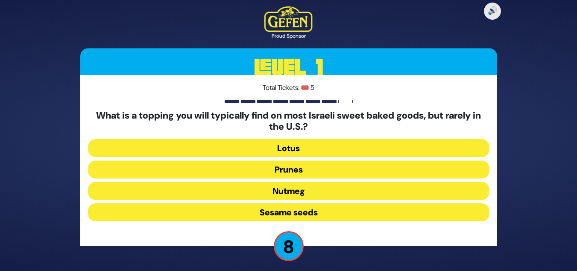
click at [288, 168] on button "Prunes" at bounding box center [289, 169] width 402 height 18
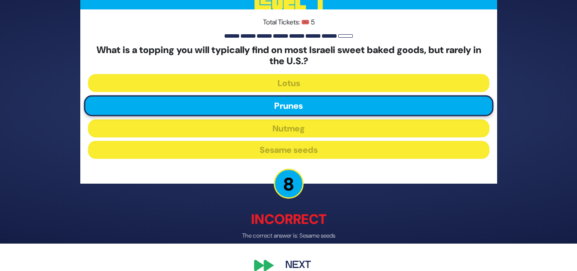
scroll to position [42, 0]
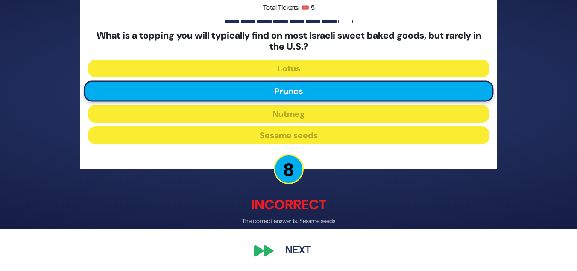
click at [300, 249] on button "Next" at bounding box center [298, 251] width 50 height 20
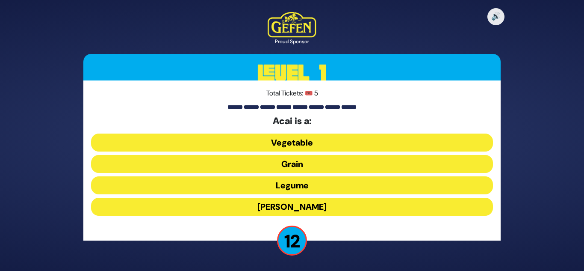
click at [293, 201] on button "[PERSON_NAME]" at bounding box center [292, 206] width 402 height 18
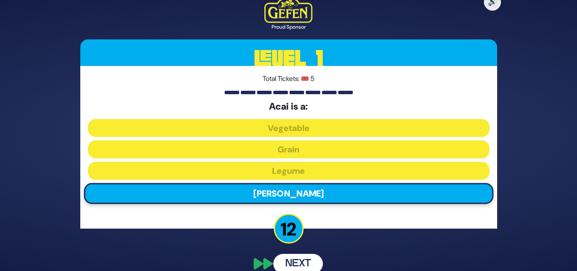
scroll to position [32, 0]
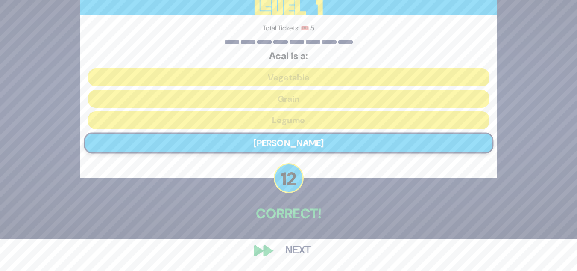
click at [302, 246] on button "Next" at bounding box center [298, 251] width 50 height 20
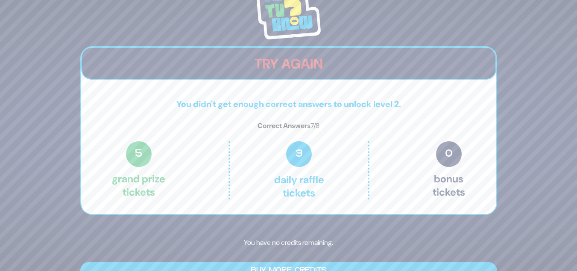
scroll to position [19, 0]
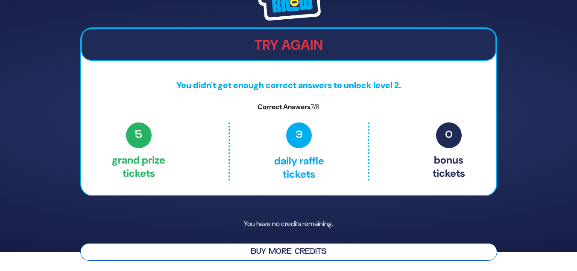
click at [296, 247] on button "Buy More Credits" at bounding box center [288, 252] width 417 height 18
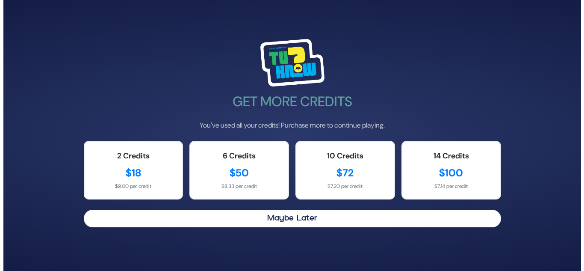
scroll to position [0, 0]
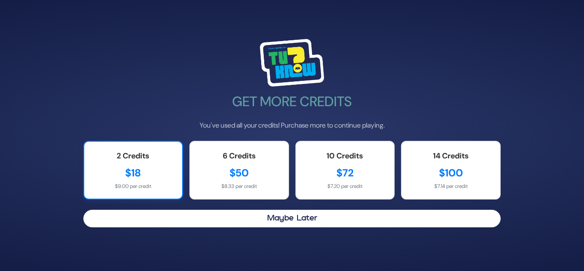
click at [133, 172] on div "$18" at bounding box center [133, 172] width 81 height 15
